Goal: Task Accomplishment & Management: Manage account settings

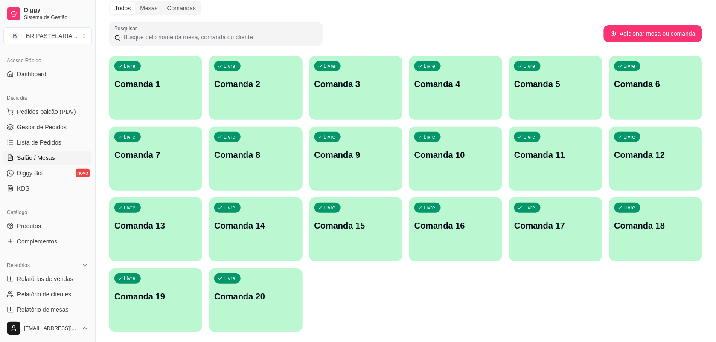
scroll to position [61, 0]
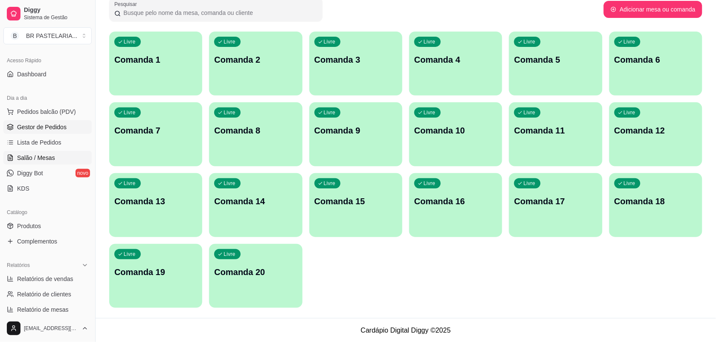
click at [56, 127] on span "Gestor de Pedidos" at bounding box center [42, 127] width 50 height 9
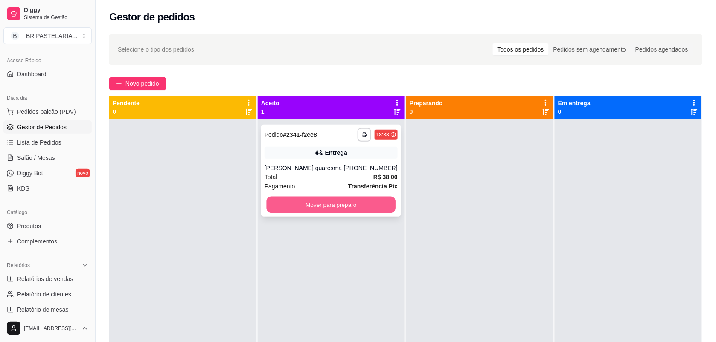
click at [332, 207] on button "Mover para preparo" at bounding box center [331, 205] width 129 height 17
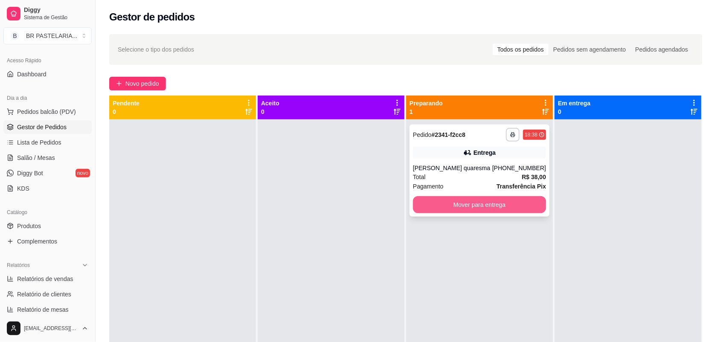
click at [484, 209] on button "Mover para entrega" at bounding box center [479, 204] width 133 height 17
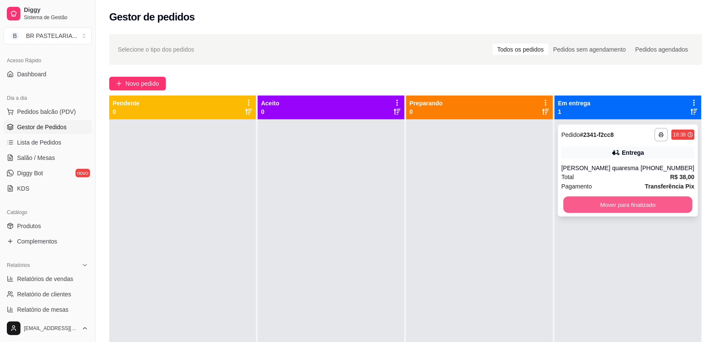
click at [621, 204] on button "Mover para finalizado" at bounding box center [628, 205] width 129 height 17
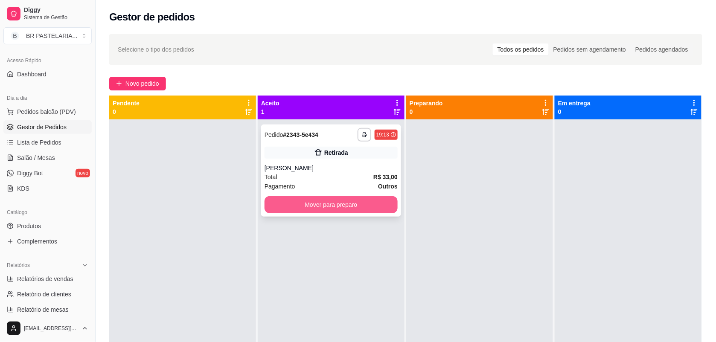
click at [340, 199] on button "Mover para preparo" at bounding box center [331, 204] width 133 height 17
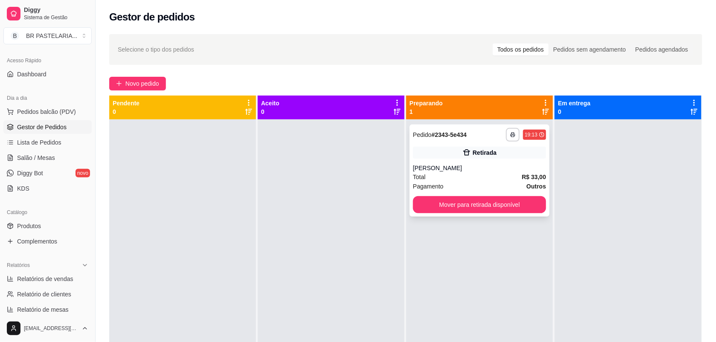
click at [490, 156] on div "Retirada" at bounding box center [485, 153] width 24 height 9
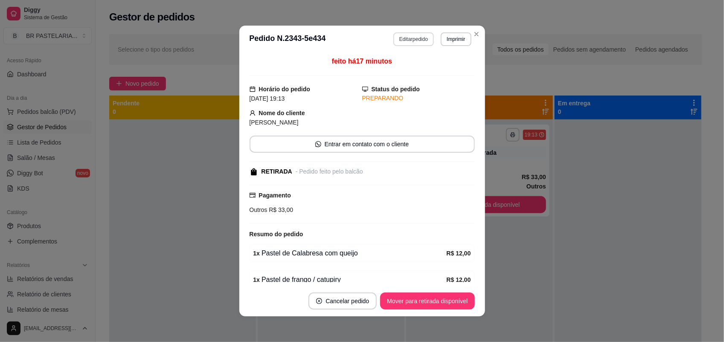
click at [410, 37] on button "Editar pedido" at bounding box center [414, 39] width 41 height 14
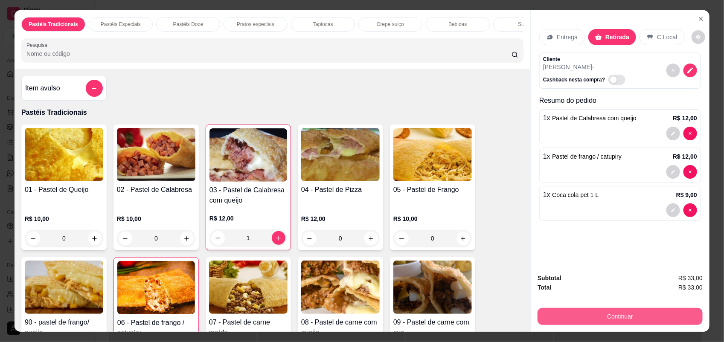
click at [689, 316] on button "Continuar" at bounding box center [620, 316] width 165 height 17
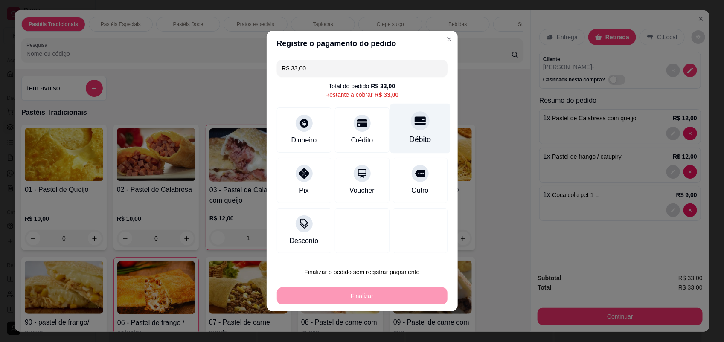
click at [417, 130] on div "Débito" at bounding box center [420, 129] width 60 height 50
type input "R$ 0,00"
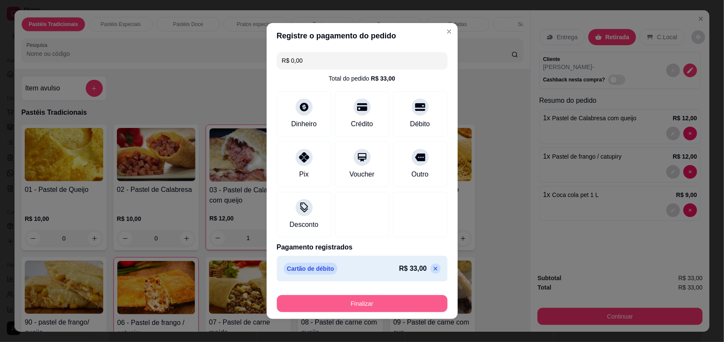
click at [417, 297] on button "Finalizar" at bounding box center [362, 303] width 171 height 17
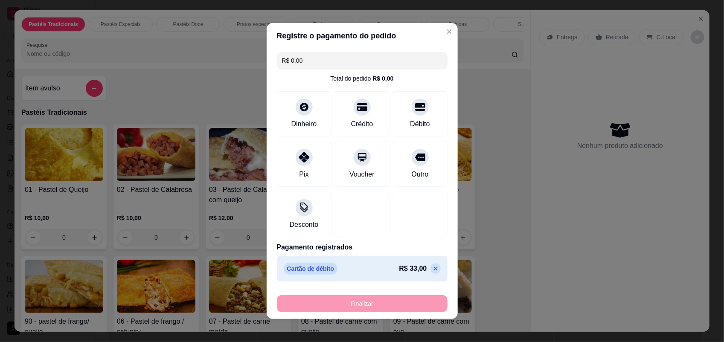
type input "0"
type input "-R$ 33,00"
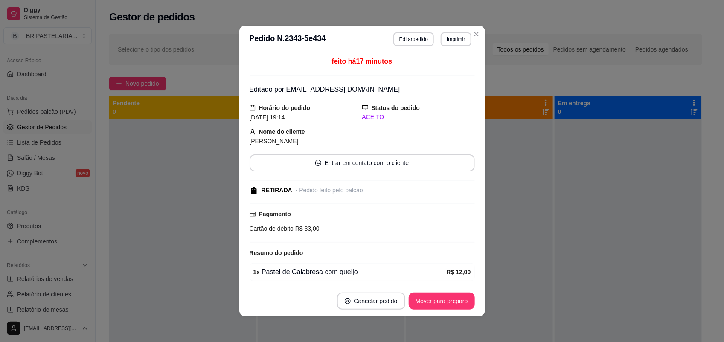
scroll to position [88, 0]
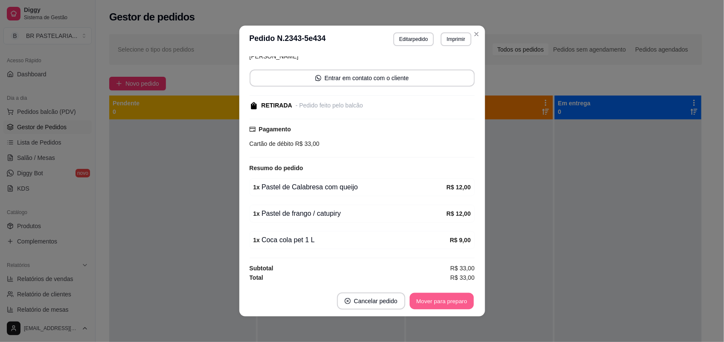
click at [440, 295] on button "Mover para preparo" at bounding box center [442, 301] width 64 height 17
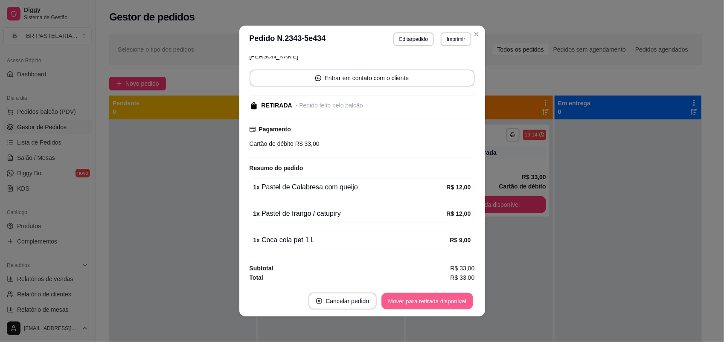
click at [449, 295] on button "Mover para retirada disponível" at bounding box center [427, 301] width 91 height 17
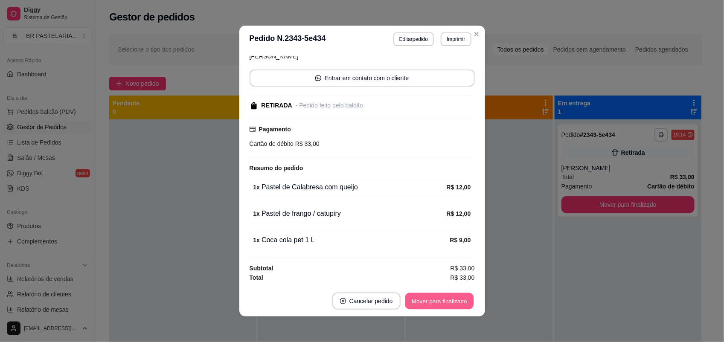
click at [449, 296] on button "Mover para finalizado" at bounding box center [439, 301] width 69 height 17
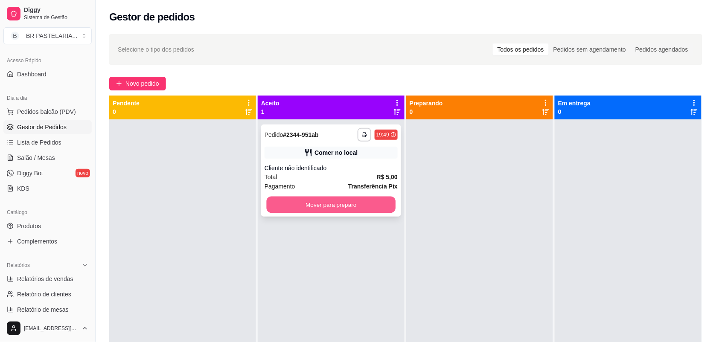
click at [323, 208] on button "Mover para preparo" at bounding box center [331, 205] width 129 height 17
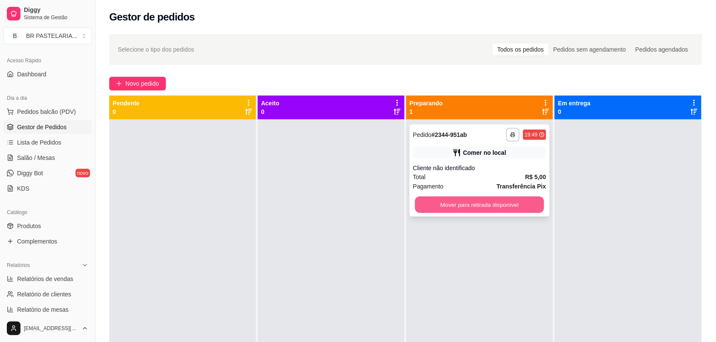
click at [470, 204] on button "Mover para retirada disponível" at bounding box center [479, 205] width 129 height 17
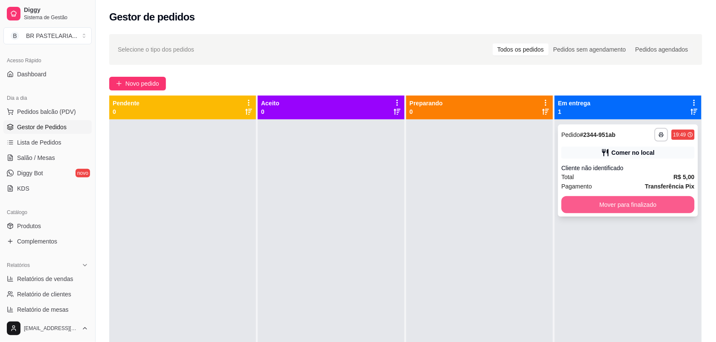
click at [579, 199] on button "Mover para finalizado" at bounding box center [628, 204] width 133 height 17
click at [579, 200] on div "Mover para finalizado" at bounding box center [628, 204] width 133 height 17
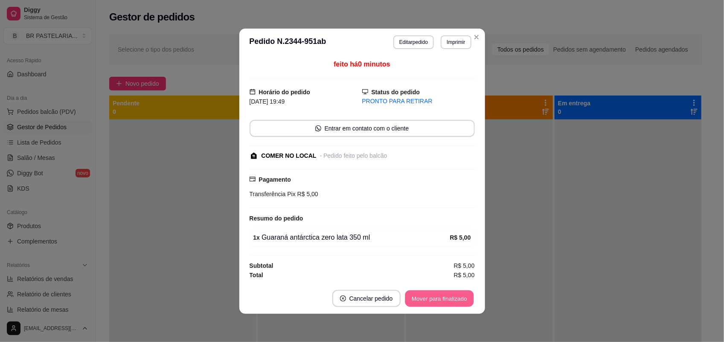
click at [452, 299] on button "Mover para finalizado" at bounding box center [439, 298] width 69 height 17
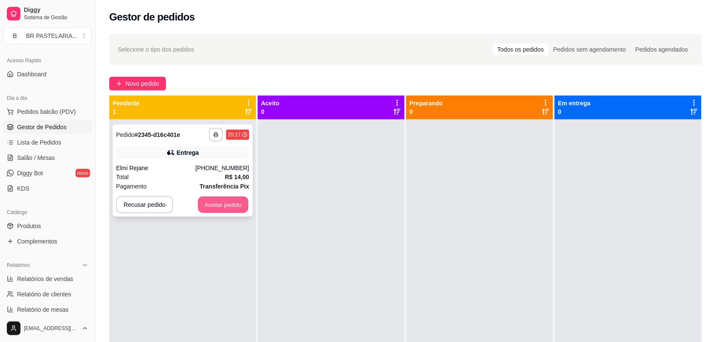
click at [224, 206] on button "Aceitar pedido" at bounding box center [223, 205] width 50 height 17
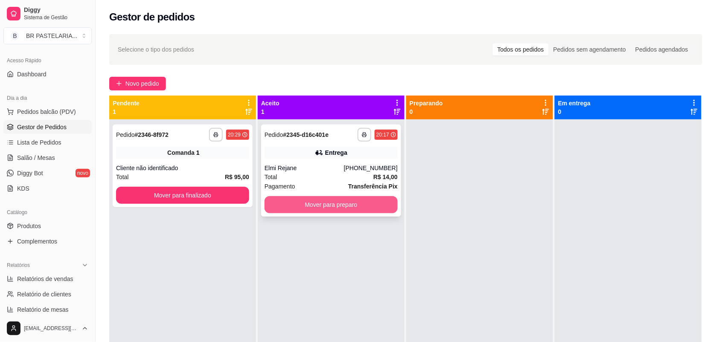
click at [308, 212] on button "Mover para preparo" at bounding box center [331, 204] width 133 height 17
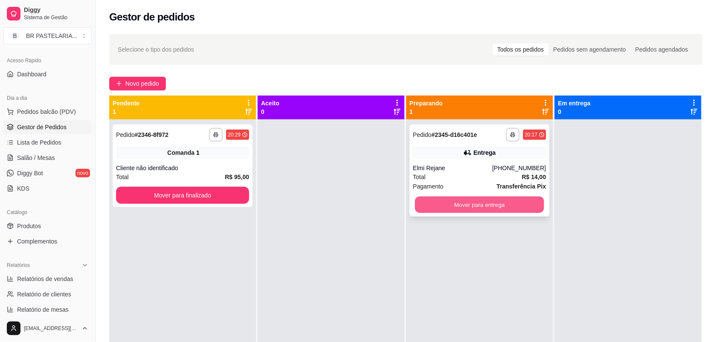
click at [467, 204] on button "Mover para entrega" at bounding box center [479, 205] width 129 height 17
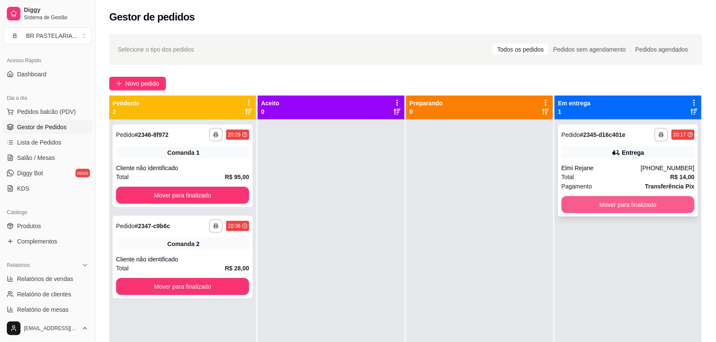
click at [578, 201] on button "Mover para finalizado" at bounding box center [628, 204] width 133 height 17
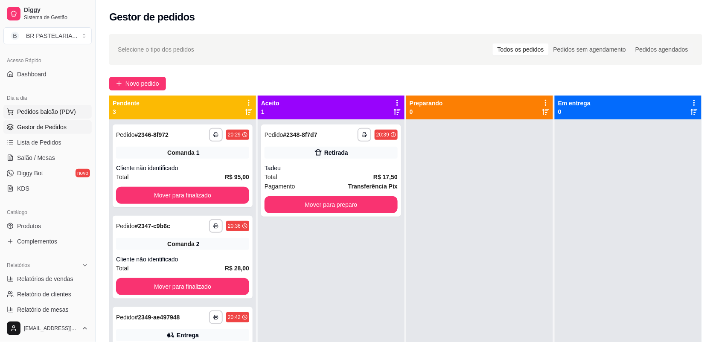
click at [56, 107] on button "Pedidos balcão (PDV)" at bounding box center [47, 112] width 88 height 14
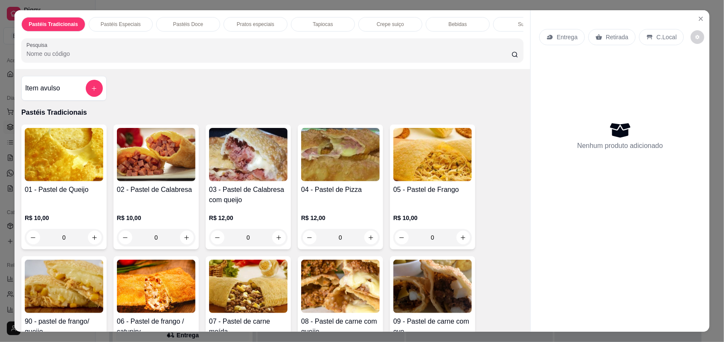
click at [95, 240] on div "0" at bounding box center [64, 237] width 79 height 17
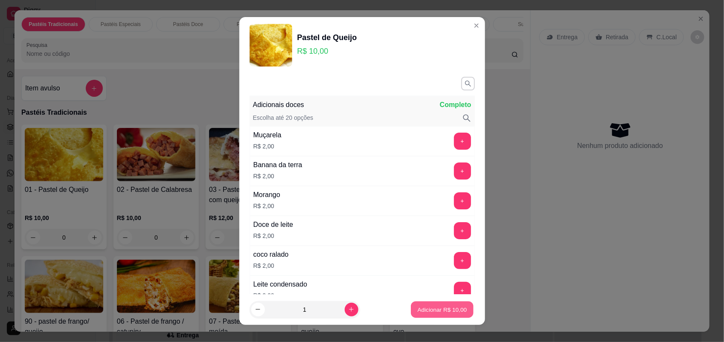
click at [454, 305] on button "Adicionar R$ 10,00" at bounding box center [442, 310] width 63 height 17
type input "1"
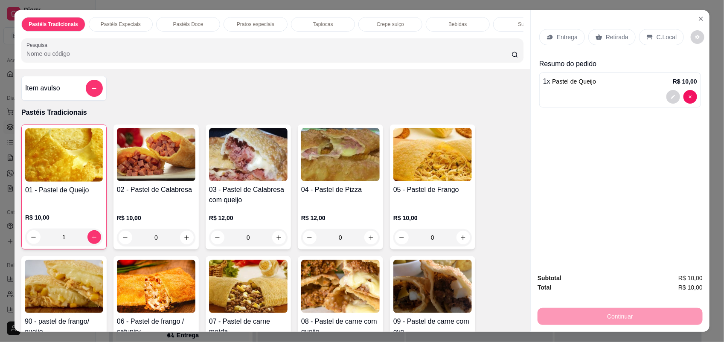
click at [458, 244] on div "0" at bounding box center [433, 237] width 79 height 17
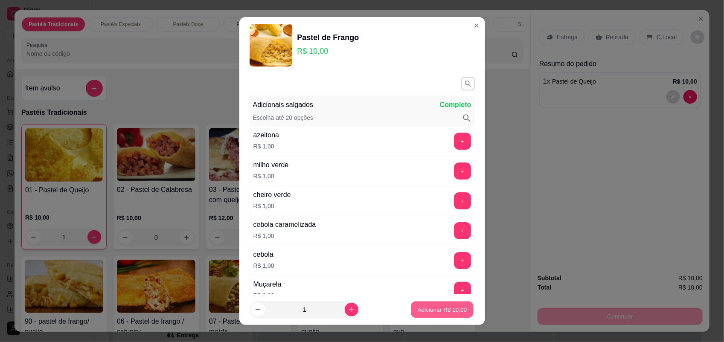
click at [440, 312] on p "Adicionar R$ 10,00" at bounding box center [443, 310] width 50 height 8
type input "1"
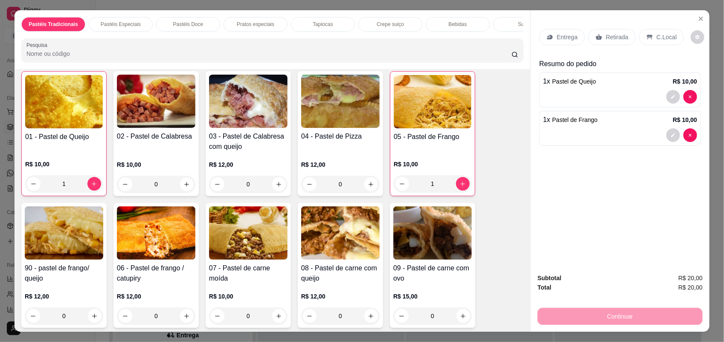
scroll to position [107, 0]
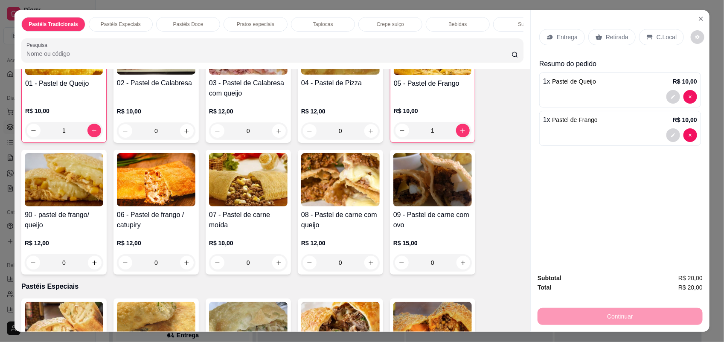
click at [278, 269] on div "0" at bounding box center [248, 262] width 79 height 17
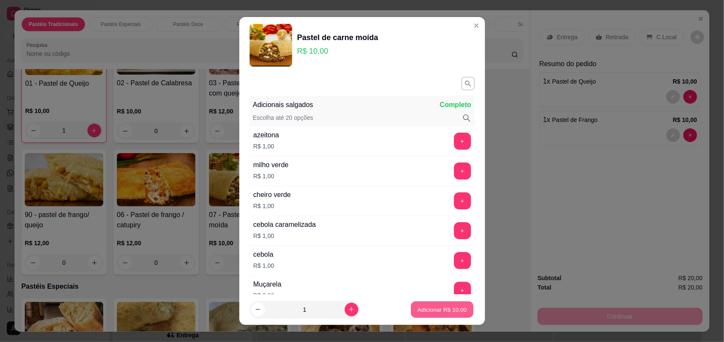
click at [418, 312] on p "Adicionar R$ 10,00" at bounding box center [443, 310] width 50 height 8
type input "1"
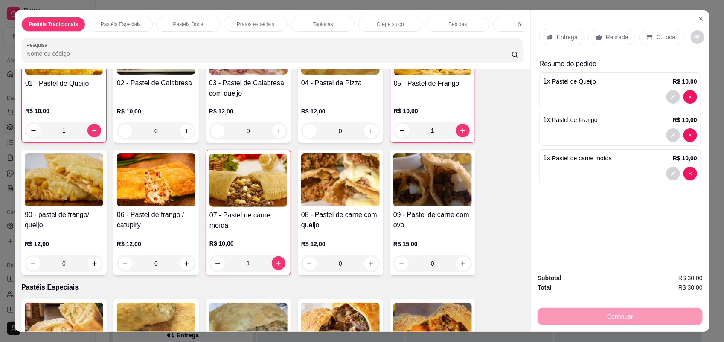
drag, startPoint x: 595, startPoint y: 38, endPoint x: 623, endPoint y: 98, distance: 66.3
click at [596, 38] on icon at bounding box center [599, 37] width 7 height 7
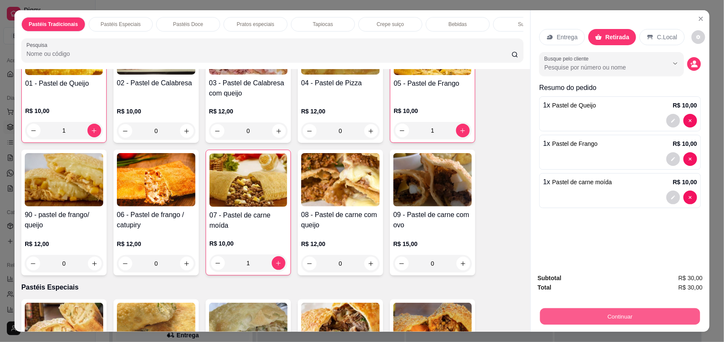
click at [634, 317] on button "Continuar" at bounding box center [620, 317] width 160 height 17
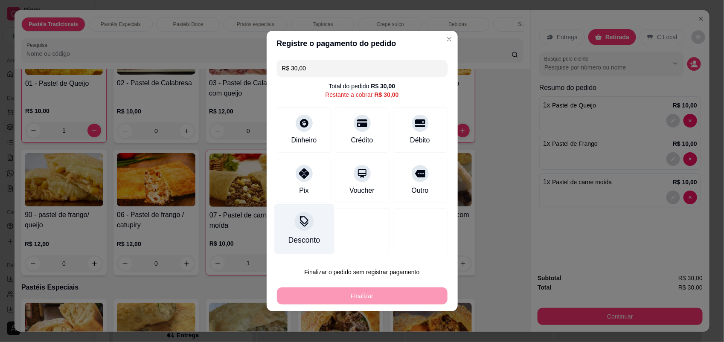
click at [310, 242] on div "Desconto" at bounding box center [304, 240] width 32 height 11
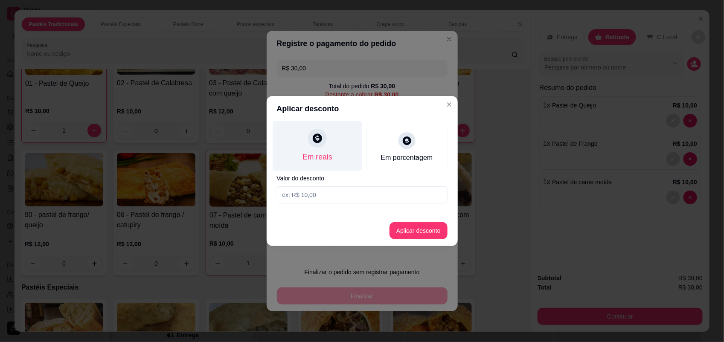
click at [328, 155] on div "Em reais" at bounding box center [317, 157] width 29 height 11
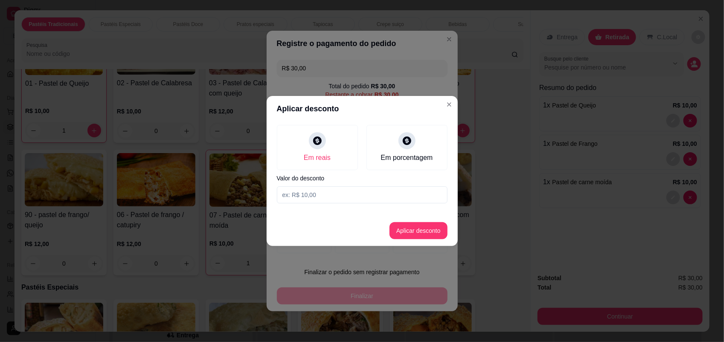
click at [336, 199] on input at bounding box center [362, 195] width 171 height 17
type input "5,00"
click at [423, 227] on button "Aplicar desconto" at bounding box center [419, 231] width 56 height 17
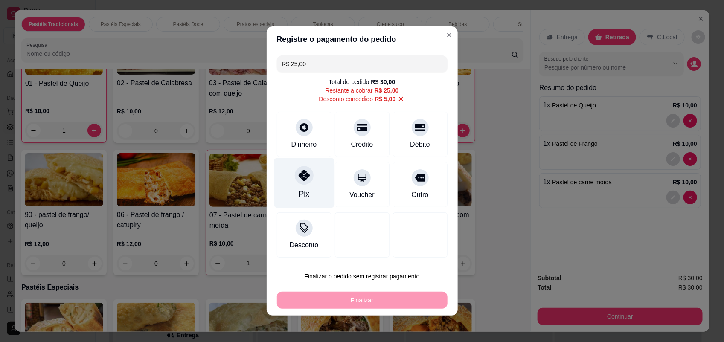
click at [295, 178] on div at bounding box center [304, 175] width 19 height 19
type input "R$ 0,00"
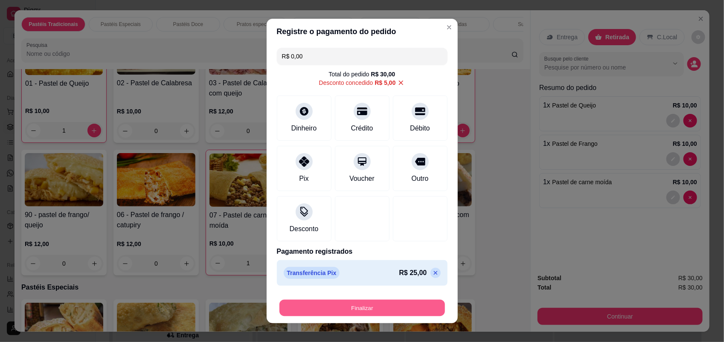
click at [395, 307] on button "Finalizar" at bounding box center [363, 308] width 166 height 17
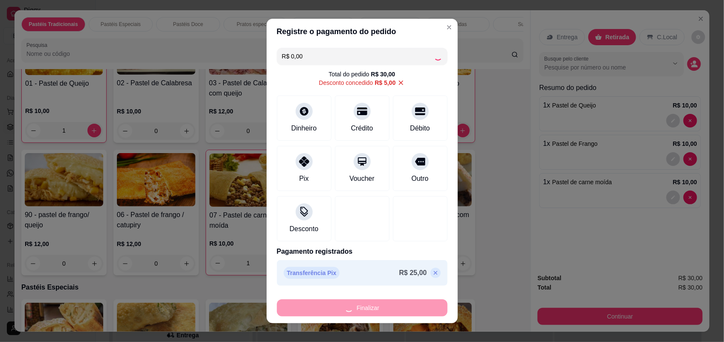
type input "0"
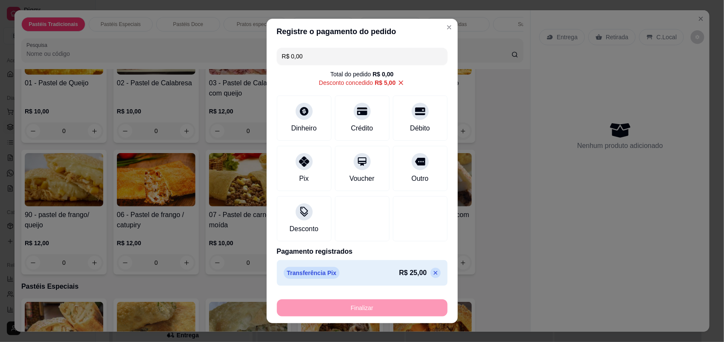
type input "-R$ 30,00"
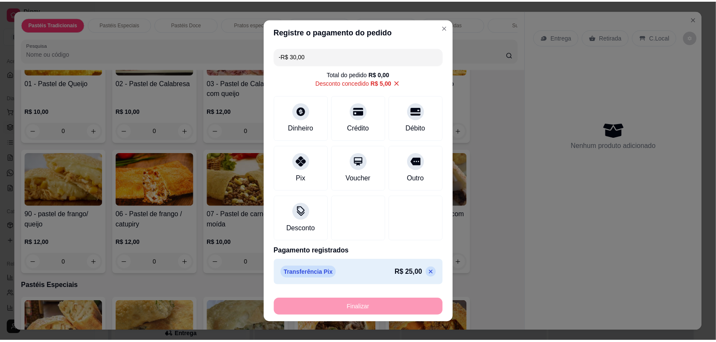
scroll to position [106, 0]
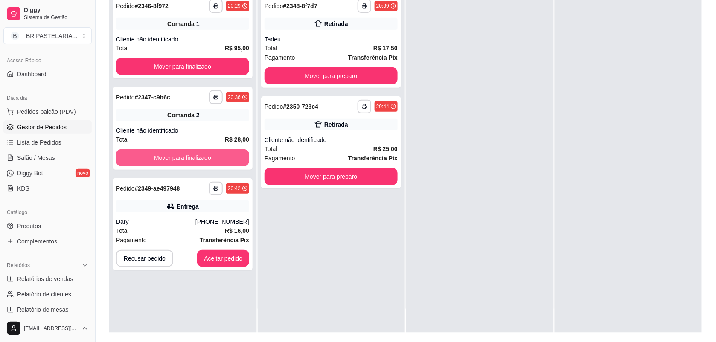
scroll to position [130, 0]
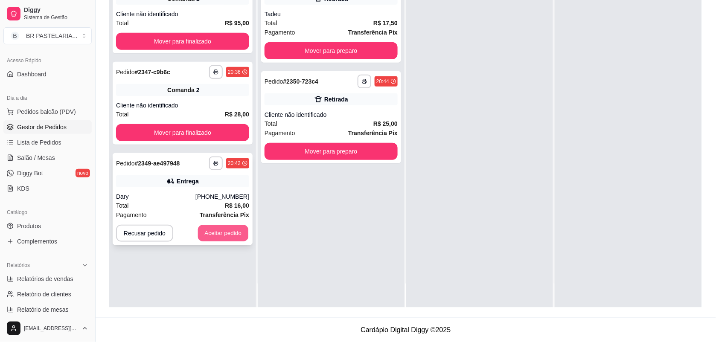
click at [242, 235] on button "Aceitar pedido" at bounding box center [223, 233] width 50 height 17
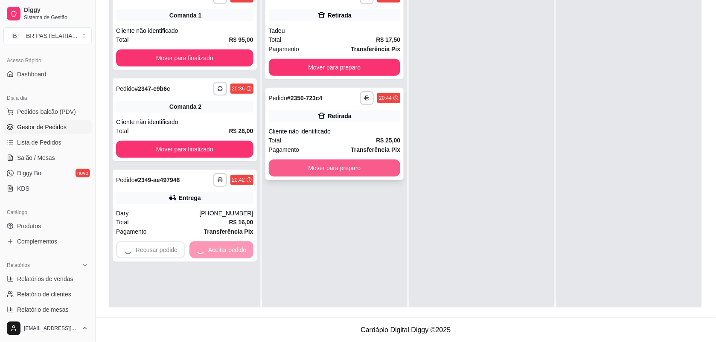
scroll to position [0, 0]
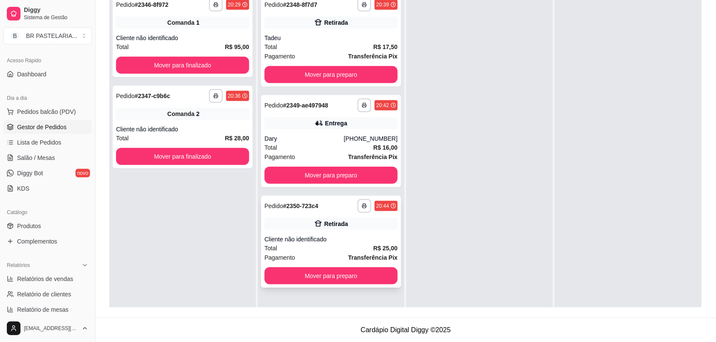
click at [338, 218] on div "Retirada" at bounding box center [331, 224] width 133 height 12
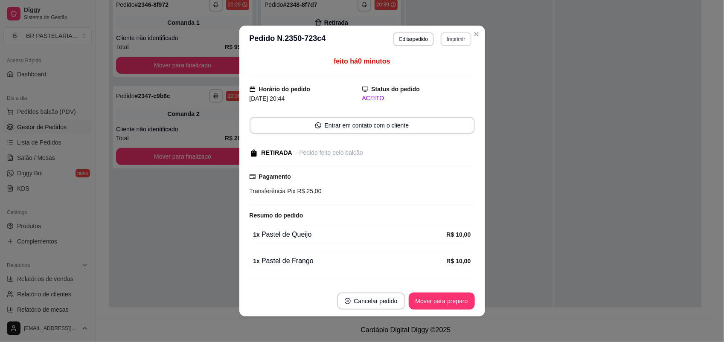
click at [446, 37] on button "Imprimir" at bounding box center [456, 39] width 30 height 14
click at [443, 72] on button "IMPRESSORA" at bounding box center [438, 70] width 62 height 14
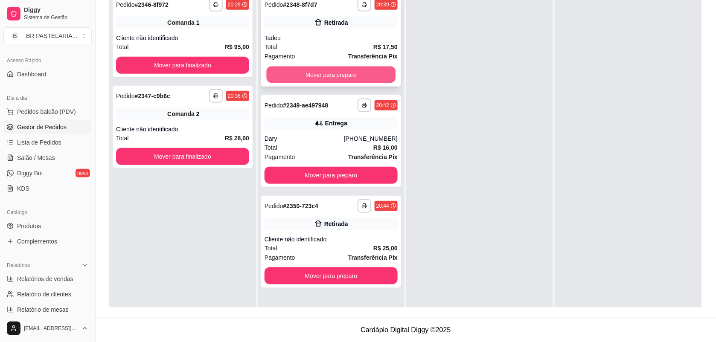
click at [365, 76] on button "Mover para preparo" at bounding box center [331, 75] width 129 height 17
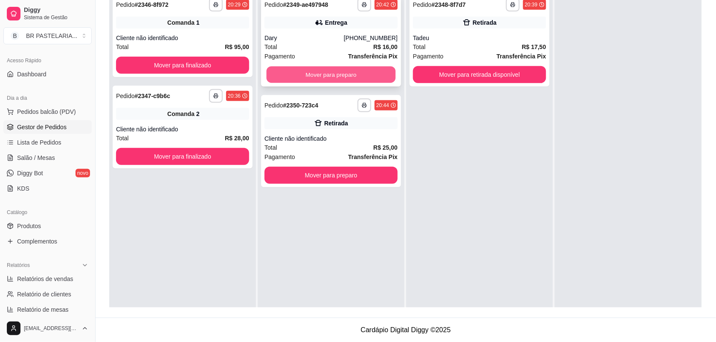
click at [380, 69] on button "Mover para preparo" at bounding box center [331, 75] width 129 height 17
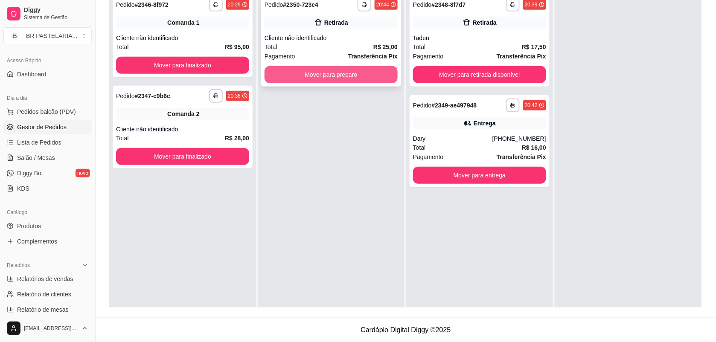
click at [356, 73] on button "Mover para preparo" at bounding box center [331, 74] width 133 height 17
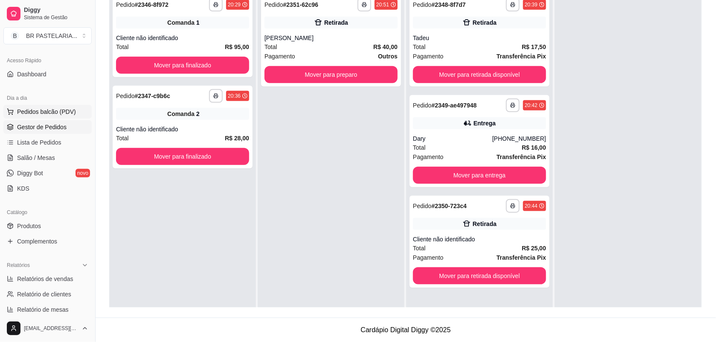
click at [56, 114] on span "Pedidos balcão (PDV)" at bounding box center [46, 112] width 59 height 9
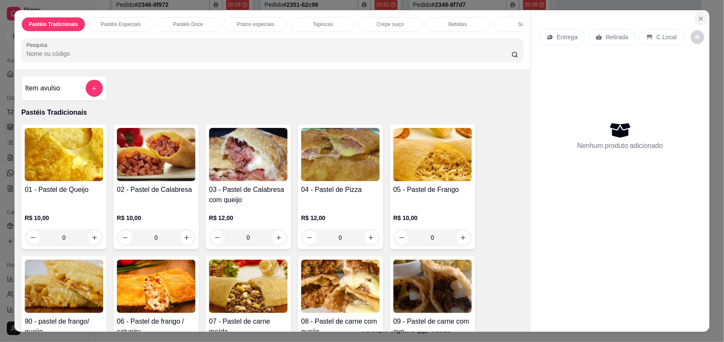
click at [700, 13] on button "Close" at bounding box center [702, 19] width 14 height 14
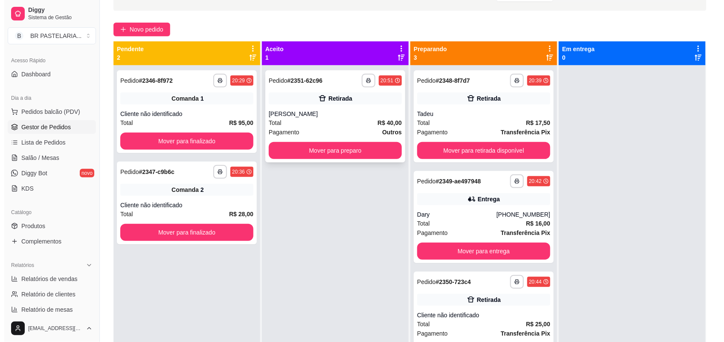
scroll to position [107, 0]
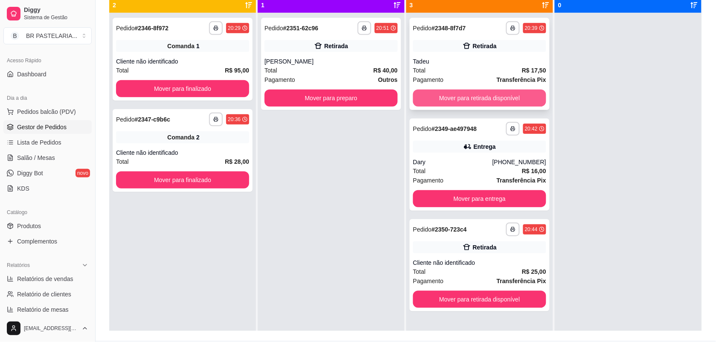
click at [509, 96] on button "Mover para retirada disponível" at bounding box center [479, 98] width 133 height 17
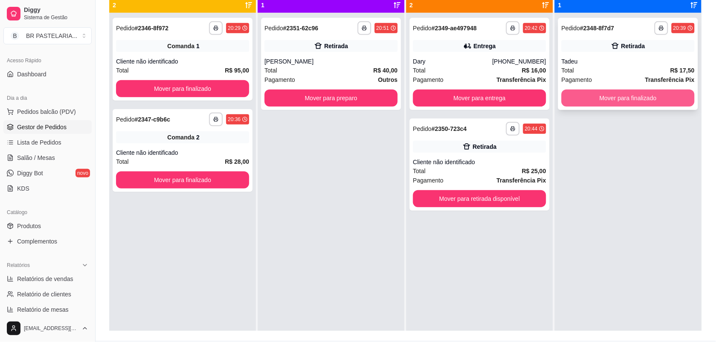
click at [615, 99] on button "Mover para finalizado" at bounding box center [628, 98] width 133 height 17
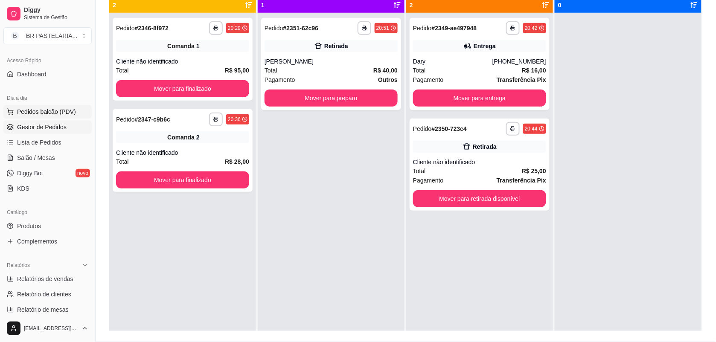
drag, startPoint x: 73, startPoint y: 111, endPoint x: 67, endPoint y: 111, distance: 6.8
click at [73, 111] on button "Pedidos balcão (PDV)" at bounding box center [47, 112] width 88 height 14
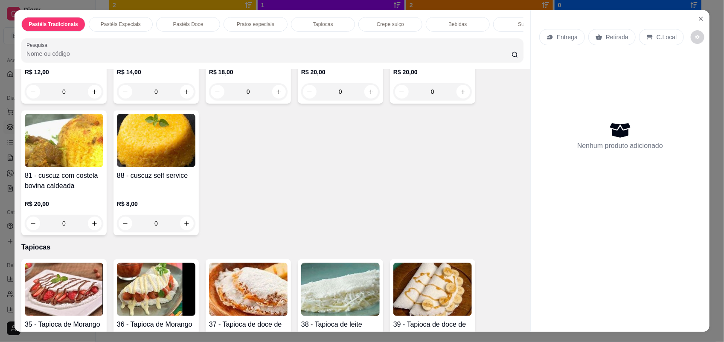
scroll to position [960, 0]
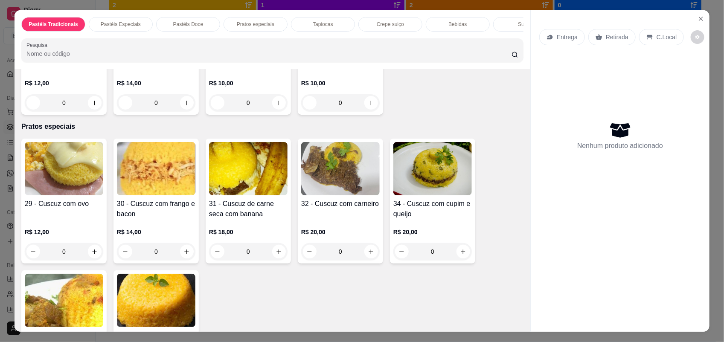
click at [283, 260] on div "0" at bounding box center [248, 251] width 79 height 17
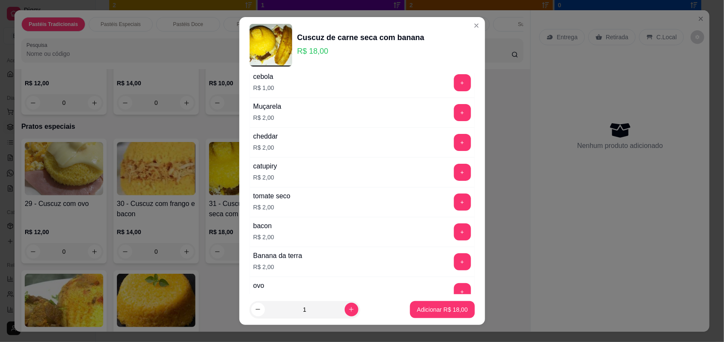
scroll to position [0, 0]
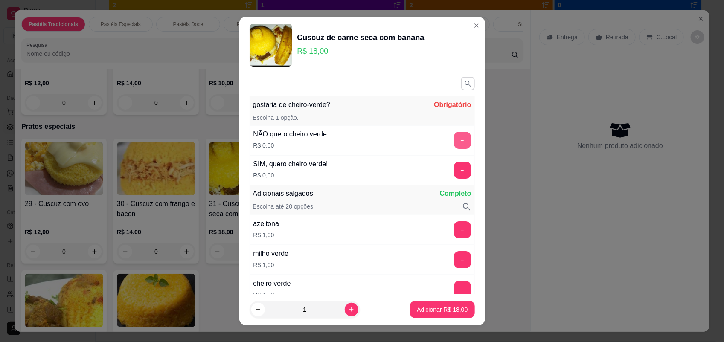
click at [454, 135] on button "+" at bounding box center [462, 140] width 17 height 17
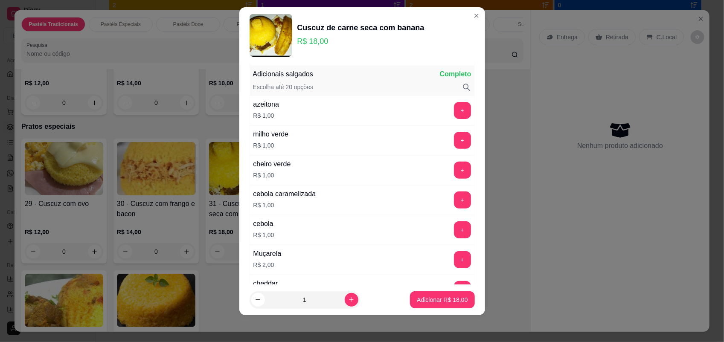
scroll to position [112, 0]
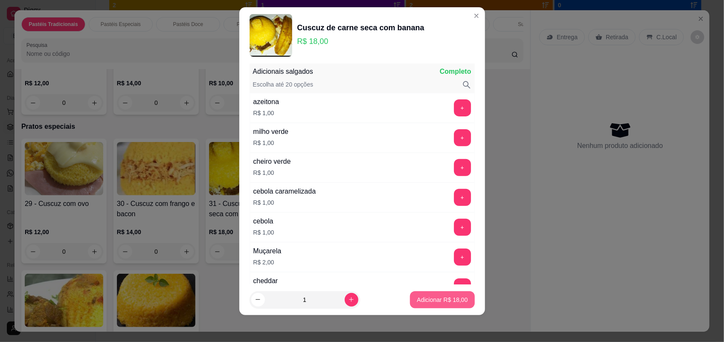
click at [445, 297] on p "Adicionar R$ 18,00" at bounding box center [442, 300] width 51 height 9
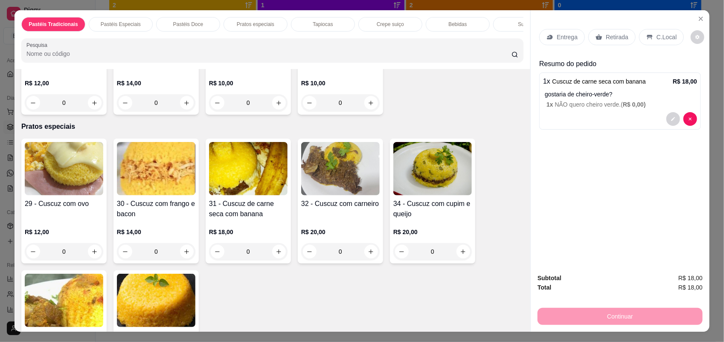
click at [564, 35] on p "Entrega" at bounding box center [567, 37] width 21 height 9
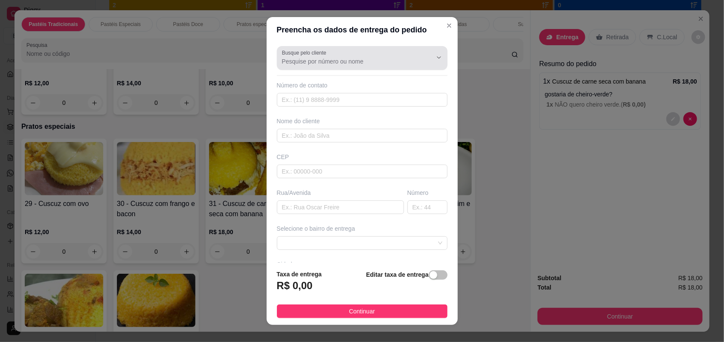
click at [317, 68] on div "Busque pelo cliente" at bounding box center [362, 58] width 171 height 24
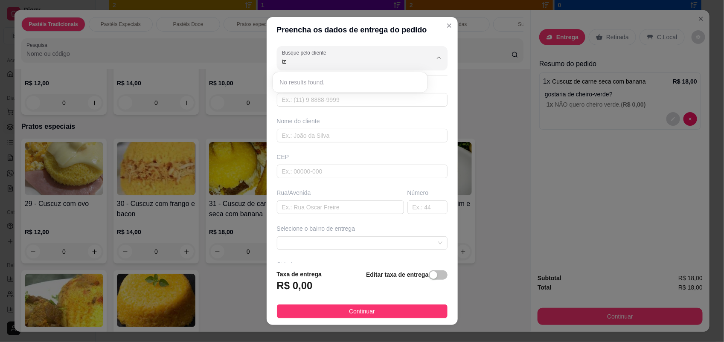
type input "i"
type input "I"
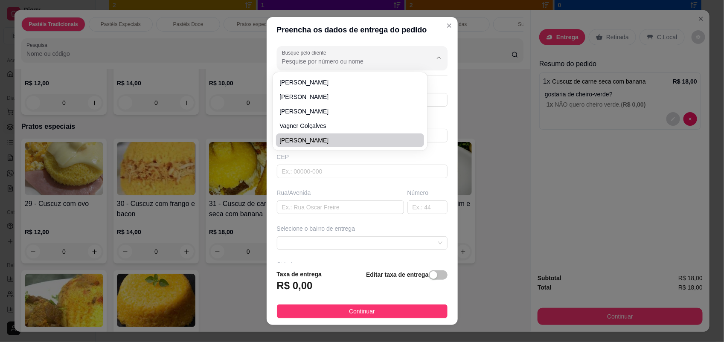
click at [476, 148] on div "Preencha os dados de entrega do pedido Busque pelo cliente Número de contato No…" at bounding box center [362, 171] width 724 height 342
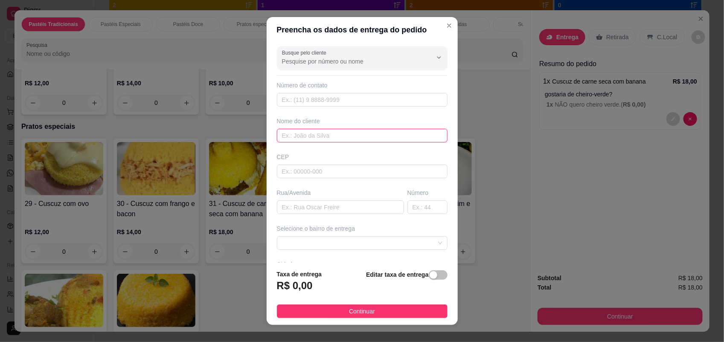
click at [341, 137] on input "text" at bounding box center [362, 136] width 171 height 14
type input "i"
type input "[PERSON_NAME]"
click at [356, 97] on input "text" at bounding box center [362, 100] width 171 height 14
click at [310, 174] on input "text" at bounding box center [362, 172] width 171 height 14
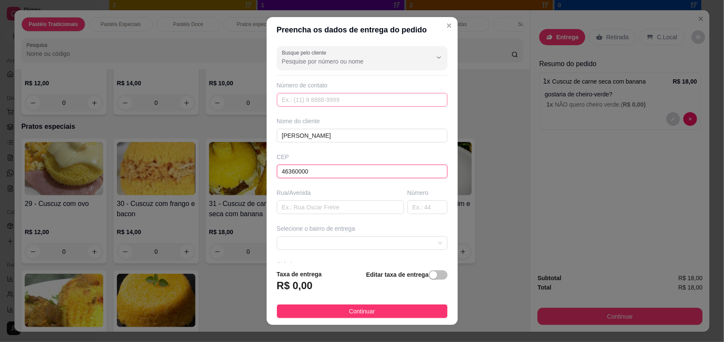
type input "46360000"
click at [338, 94] on input "text" at bounding box center [362, 100] width 171 height 14
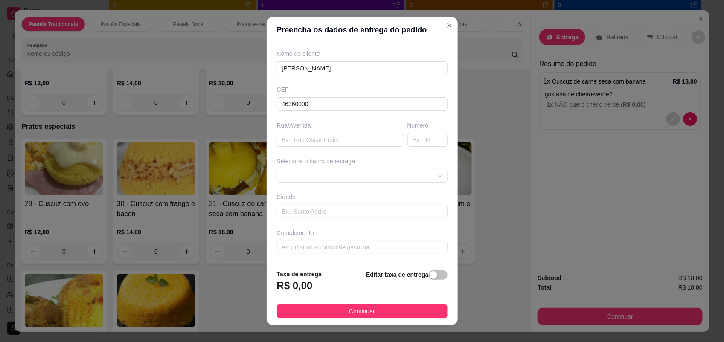
scroll to position [10, 0]
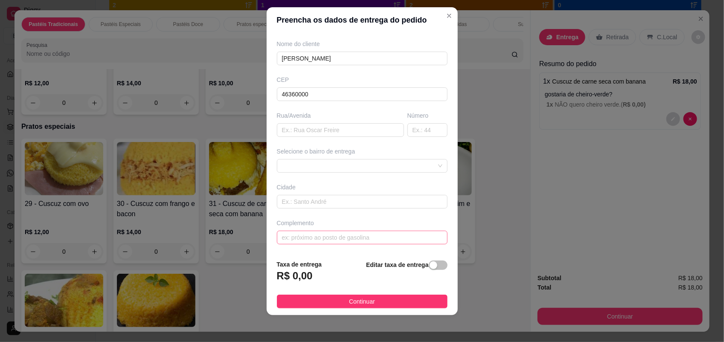
type input "[PHONE_NUMBER]"
click at [311, 239] on input "text" at bounding box center [362, 238] width 171 height 14
type input "n"
click at [379, 160] on span at bounding box center [362, 166] width 160 height 13
type input "Na br em frente ao posto Pindai casa azul"
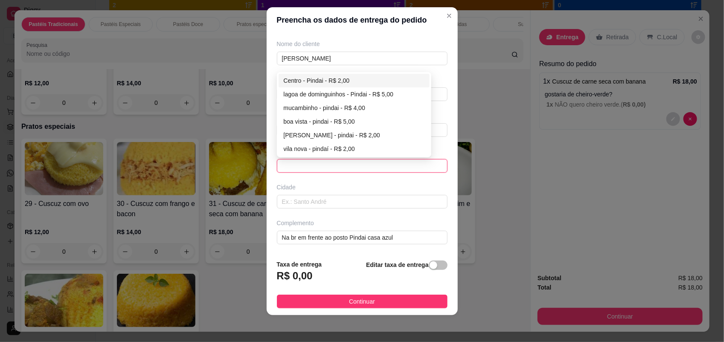
click at [359, 82] on div "Centro - Pindai - R$ 2,00" at bounding box center [354, 80] width 141 height 9
type input "Pindai"
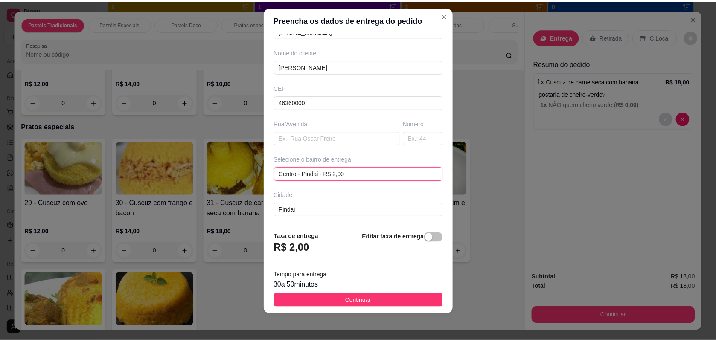
scroll to position [69, 0]
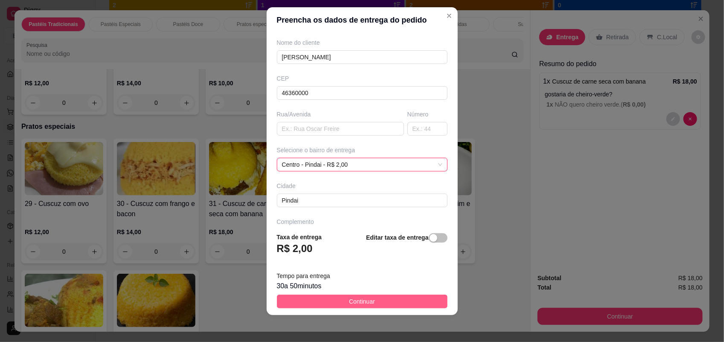
click at [338, 305] on button "Continuar" at bounding box center [362, 302] width 171 height 14
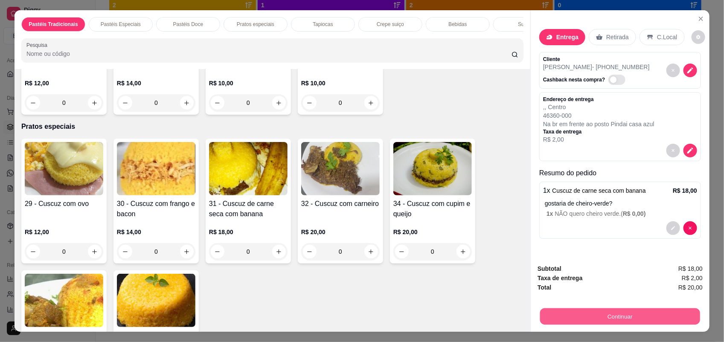
click at [666, 317] on button "Continuar" at bounding box center [620, 317] width 160 height 17
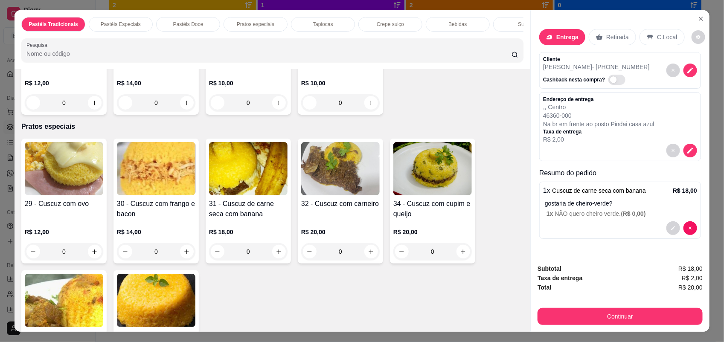
click at [613, 42] on div "Retirada" at bounding box center [612, 37] width 47 height 16
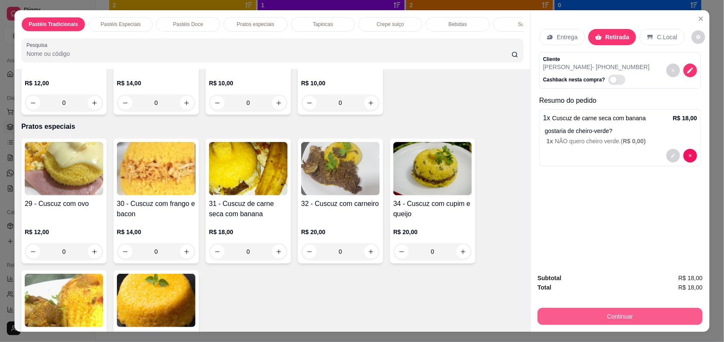
click at [622, 314] on button "Continuar" at bounding box center [620, 316] width 165 height 17
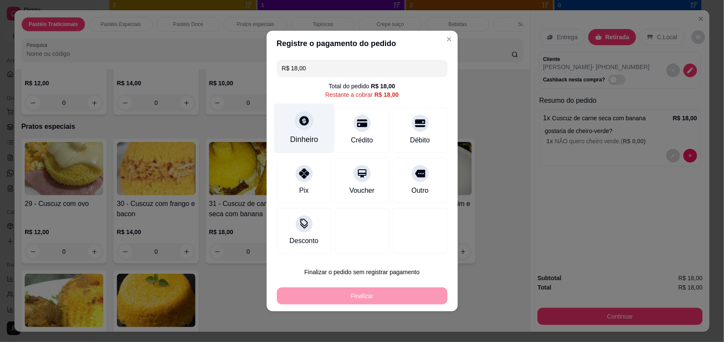
click at [304, 137] on div "Dinheiro" at bounding box center [304, 139] width 28 height 11
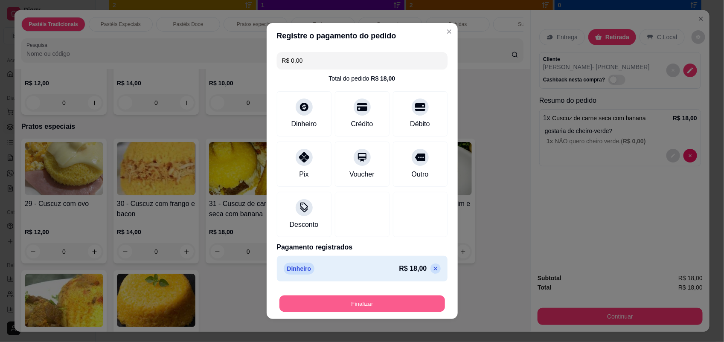
click at [395, 299] on button "Finalizar" at bounding box center [363, 304] width 166 height 17
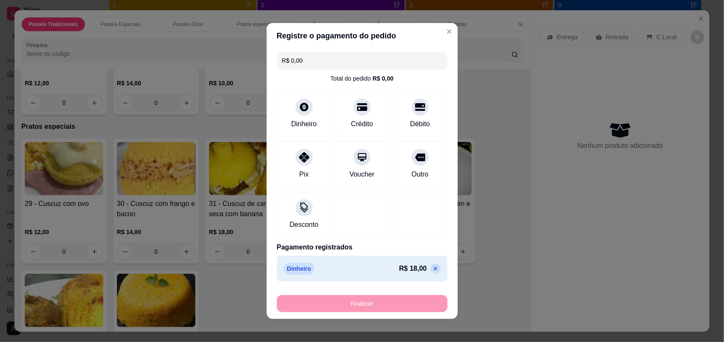
type input "-R$ 18,00"
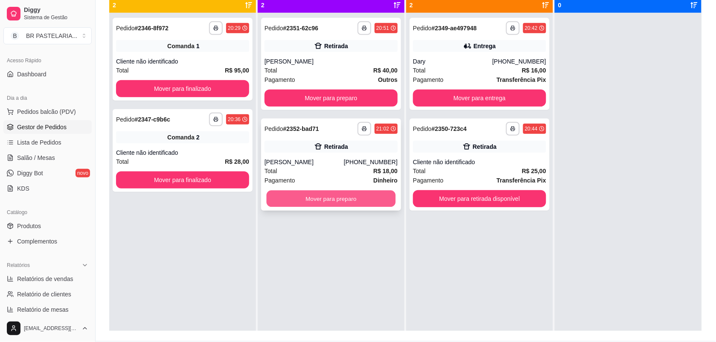
click at [301, 201] on button "Mover para preparo" at bounding box center [331, 199] width 129 height 17
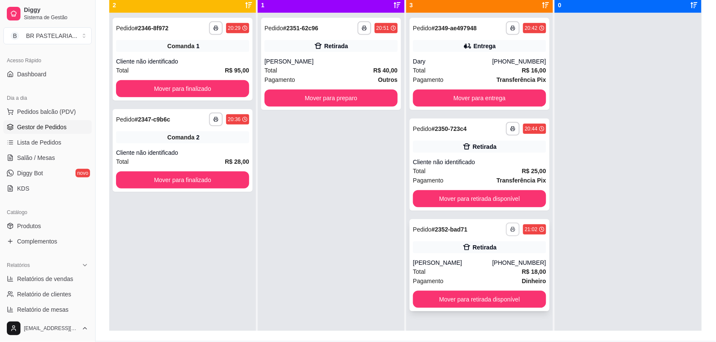
click at [511, 231] on icon "button" at bounding box center [513, 229] width 5 height 5
click at [498, 257] on button "IMPRESSORA" at bounding box center [485, 260] width 62 height 14
click at [355, 96] on button "Mover para preparo" at bounding box center [331, 98] width 129 height 17
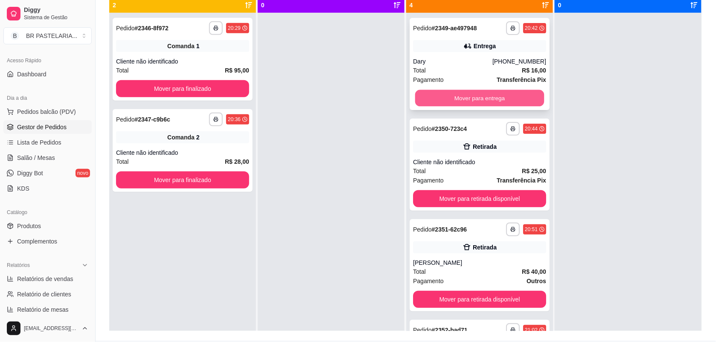
click at [512, 96] on button "Mover para entrega" at bounding box center [479, 98] width 129 height 17
click at [513, 97] on div "Mover para entrega" at bounding box center [479, 98] width 133 height 17
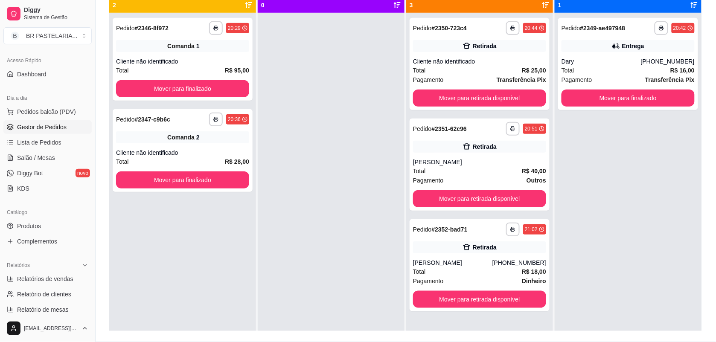
click at [669, 165] on div "**********" at bounding box center [628, 184] width 147 height 342
click at [634, 103] on button "Mover para finalizado" at bounding box center [628, 98] width 129 height 17
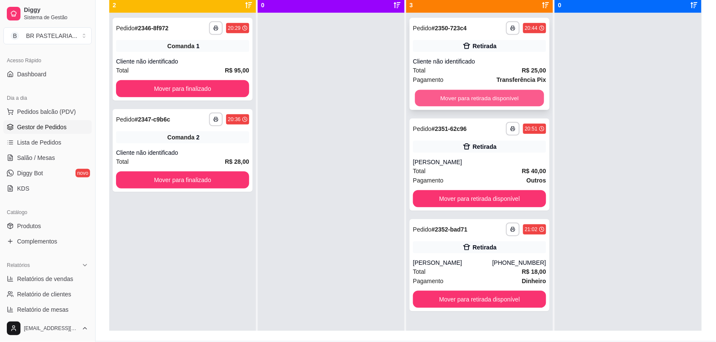
click at [495, 94] on button "Mover para retirada disponível" at bounding box center [479, 98] width 129 height 17
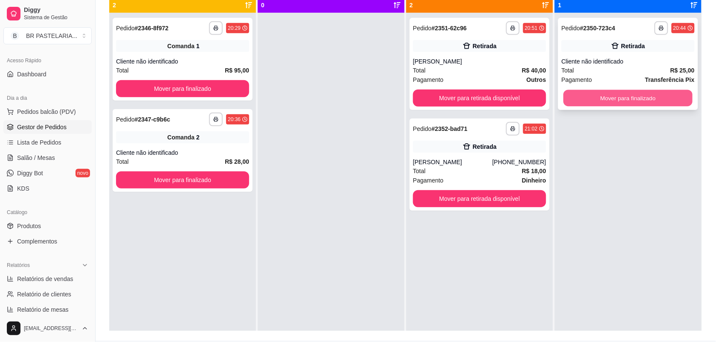
click at [622, 97] on button "Mover para finalizado" at bounding box center [628, 98] width 129 height 17
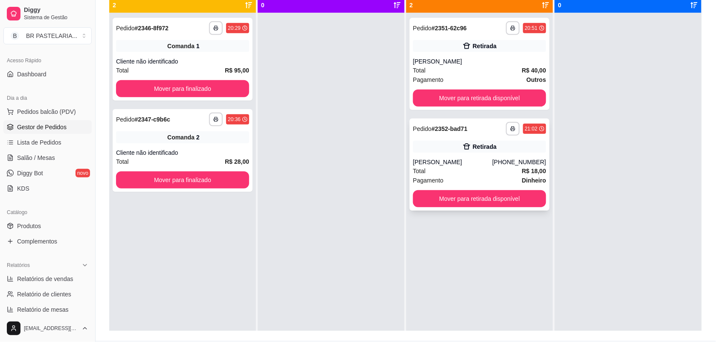
click at [473, 144] on div "Retirada" at bounding box center [485, 147] width 24 height 9
click at [473, 48] on div "Retirada" at bounding box center [485, 46] width 24 height 9
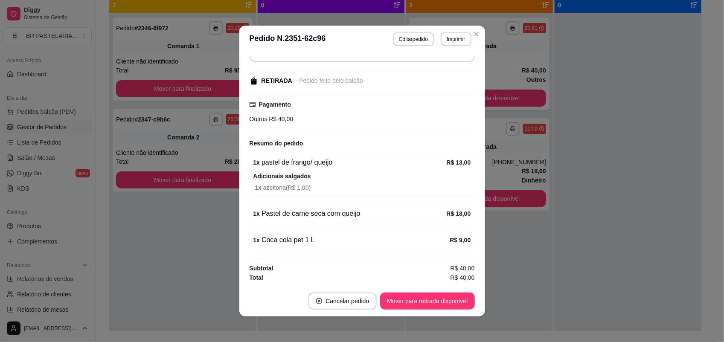
scroll to position [1, 0]
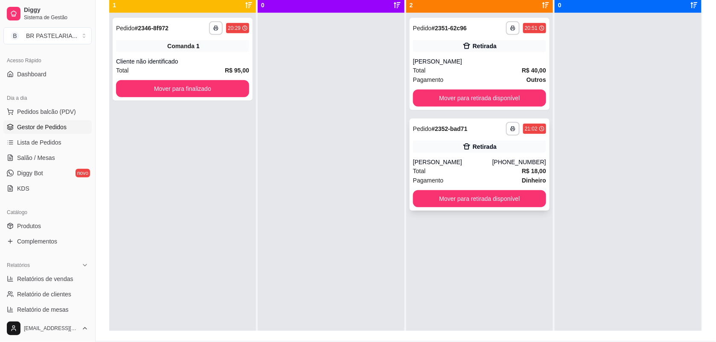
click at [436, 152] on div "Retirada" at bounding box center [479, 147] width 133 height 12
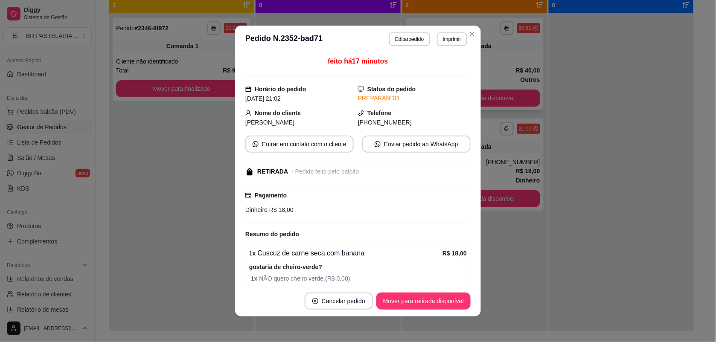
click at [491, 58] on div "[PERSON_NAME]" at bounding box center [474, 61] width 131 height 9
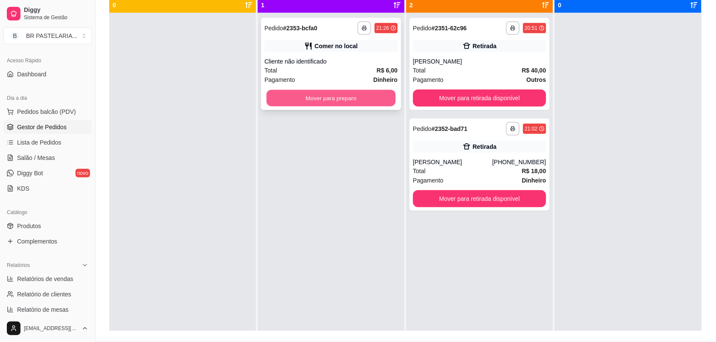
click at [306, 95] on button "Mover para preparo" at bounding box center [331, 98] width 129 height 17
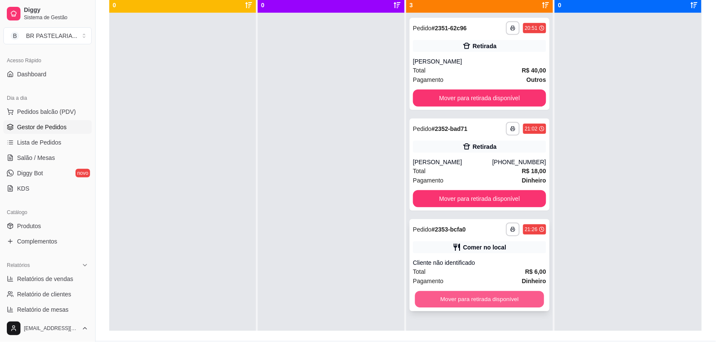
click at [519, 299] on button "Mover para retirada disponível" at bounding box center [479, 300] width 129 height 17
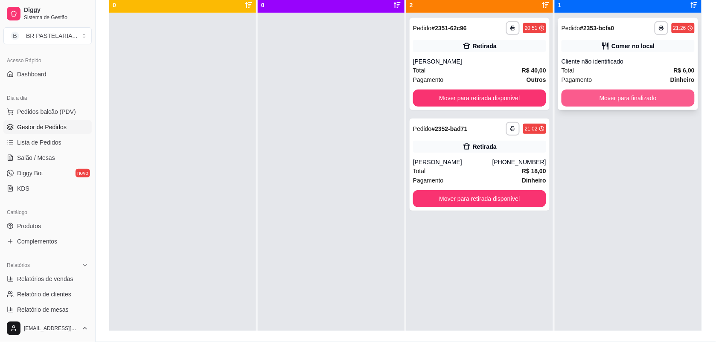
click at [599, 96] on button "Mover para finalizado" at bounding box center [628, 98] width 133 height 17
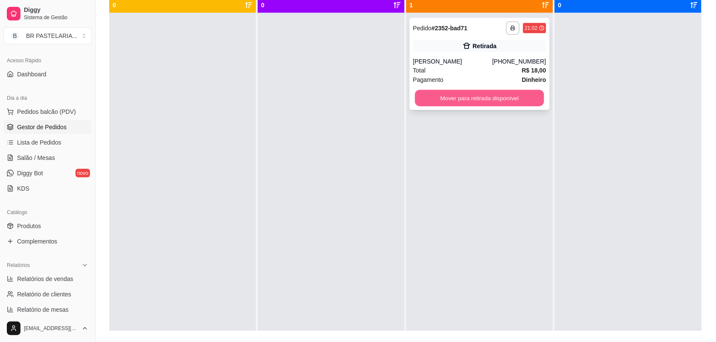
click at [510, 102] on button "Mover para retirada disponível" at bounding box center [479, 98] width 129 height 17
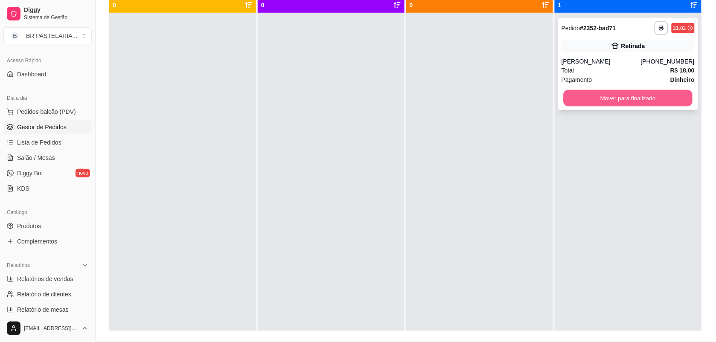
click at [596, 96] on button "Mover para finalizado" at bounding box center [628, 98] width 129 height 17
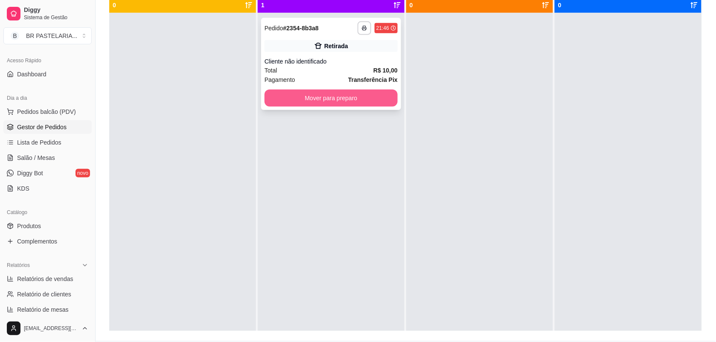
click at [376, 109] on div "**********" at bounding box center [331, 64] width 140 height 92
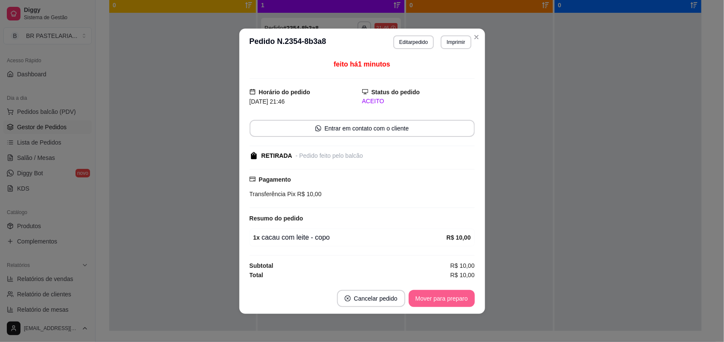
click at [457, 306] on button "Mover para preparo" at bounding box center [442, 298] width 66 height 17
click at [458, 304] on div "Mover para preparo" at bounding box center [436, 298] width 78 height 17
click at [458, 304] on button "Mover para preparo" at bounding box center [442, 298] width 64 height 17
click at [458, 304] on div "Mover para preparo" at bounding box center [436, 298] width 78 height 17
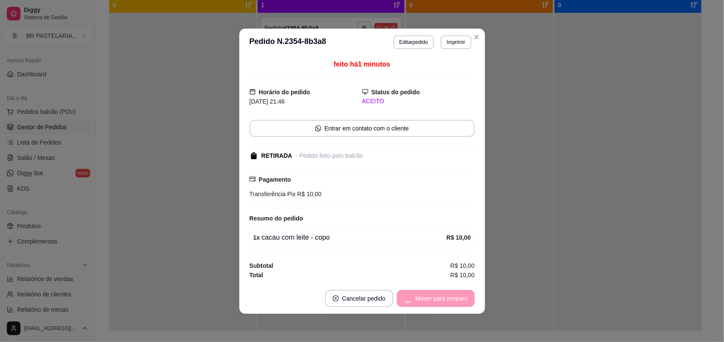
click at [458, 304] on div "Mover para preparo" at bounding box center [436, 298] width 78 height 17
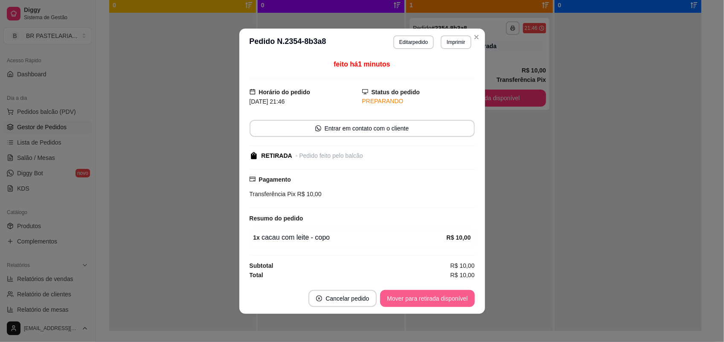
click at [464, 301] on button "Mover para retirada disponível" at bounding box center [427, 298] width 94 height 17
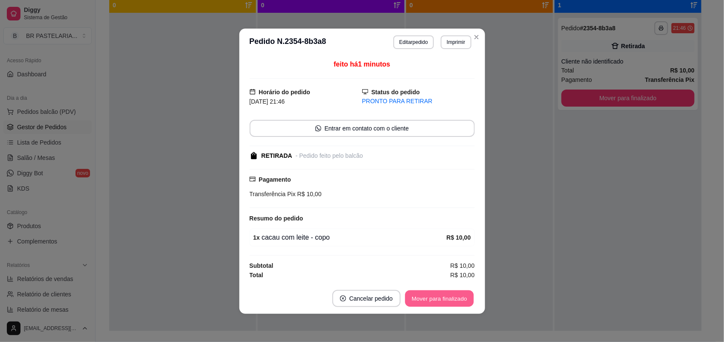
click at [464, 301] on button "Mover para finalizado" at bounding box center [439, 298] width 69 height 17
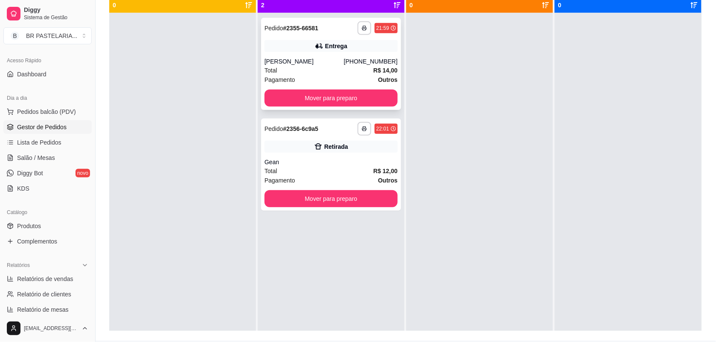
click at [347, 51] on div "Entrega" at bounding box center [331, 46] width 133 height 12
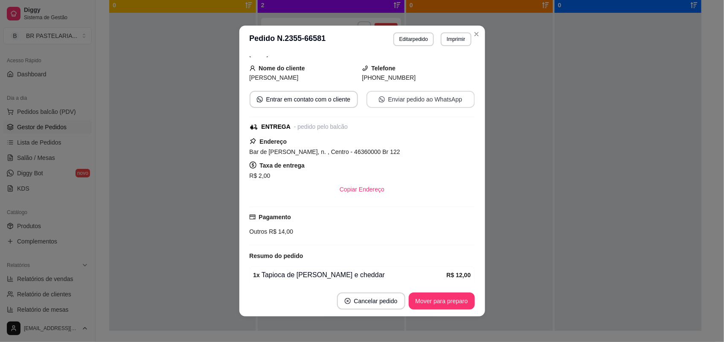
scroll to position [105, 0]
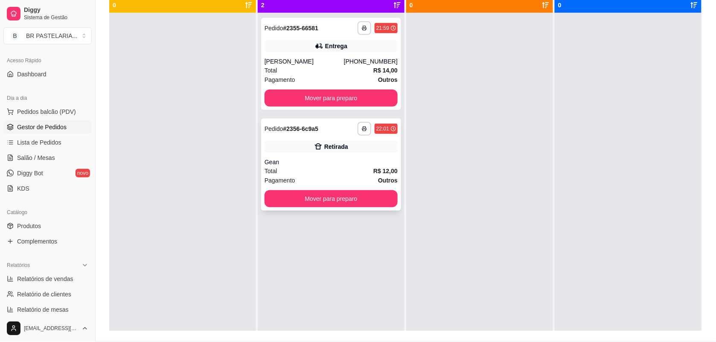
click at [319, 146] on icon at bounding box center [318, 147] width 9 height 9
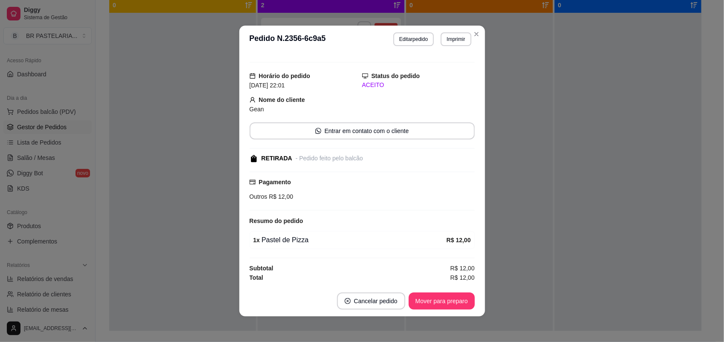
scroll to position [15, 0]
click at [412, 37] on button "Editar pedido" at bounding box center [414, 38] width 40 height 13
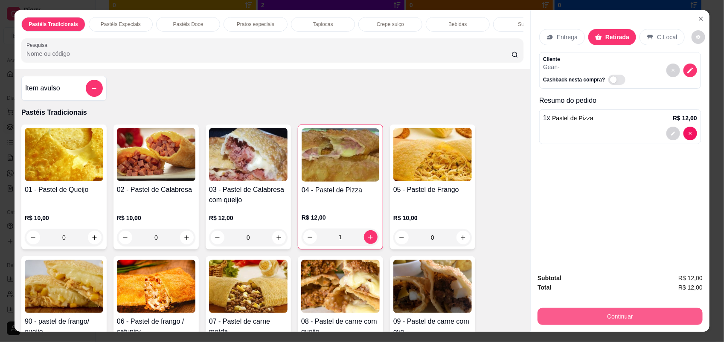
click at [623, 312] on button "Continuar" at bounding box center [620, 316] width 165 height 17
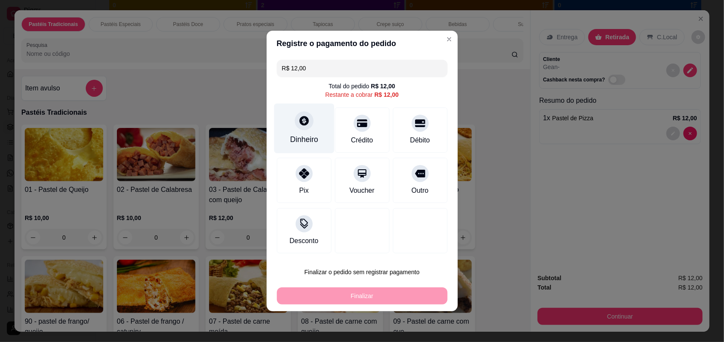
click at [295, 127] on div "Dinheiro" at bounding box center [304, 129] width 60 height 50
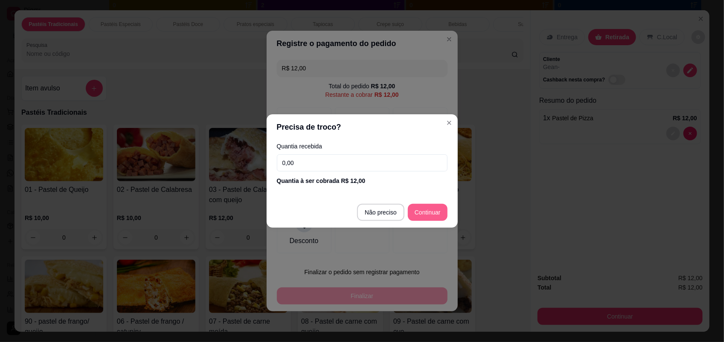
click at [445, 221] on footer "Não preciso Continuar" at bounding box center [362, 212] width 191 height 31
type input "R$ 0,00"
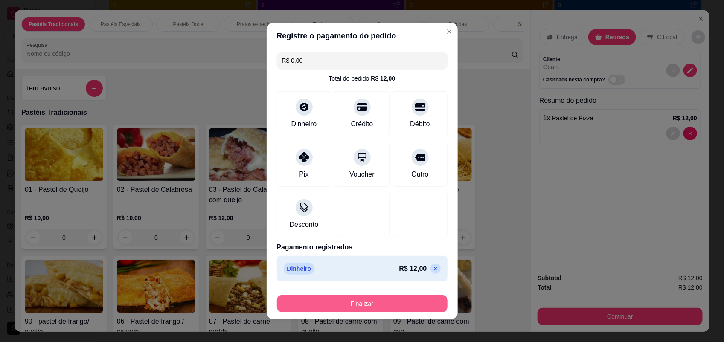
click at [426, 298] on button "Finalizar" at bounding box center [362, 303] width 171 height 17
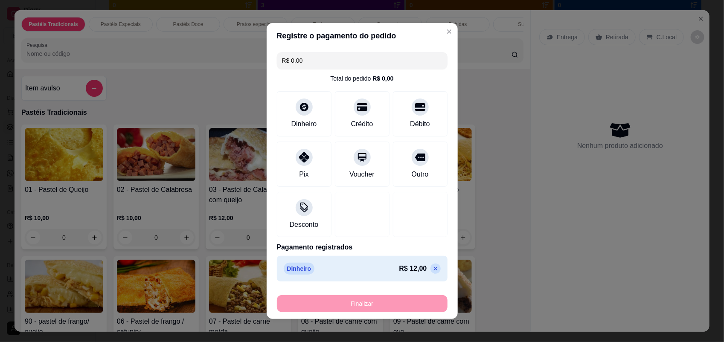
type input "0"
type input "-R$ 12,00"
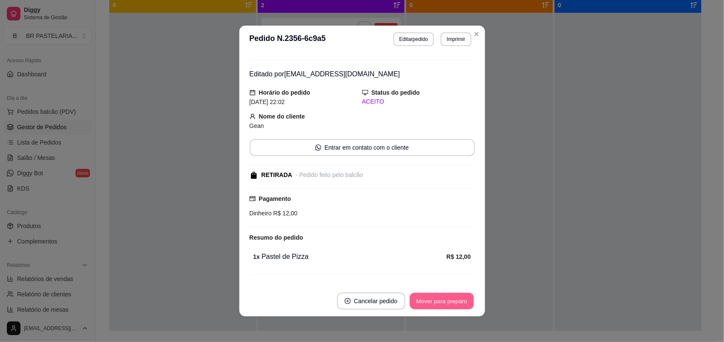
click at [440, 293] on button "Mover para preparo" at bounding box center [442, 301] width 64 height 17
drag, startPoint x: 440, startPoint y: 297, endPoint x: 447, endPoint y: 299, distance: 7.6
click at [443, 298] on div "Mover para preparo" at bounding box center [436, 301] width 78 height 17
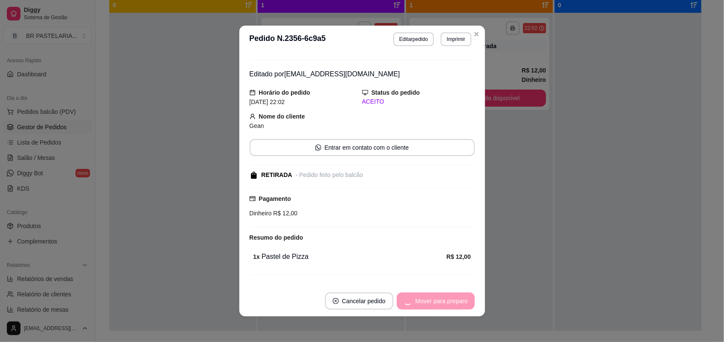
click at [449, 301] on div "Mover para preparo" at bounding box center [436, 301] width 78 height 17
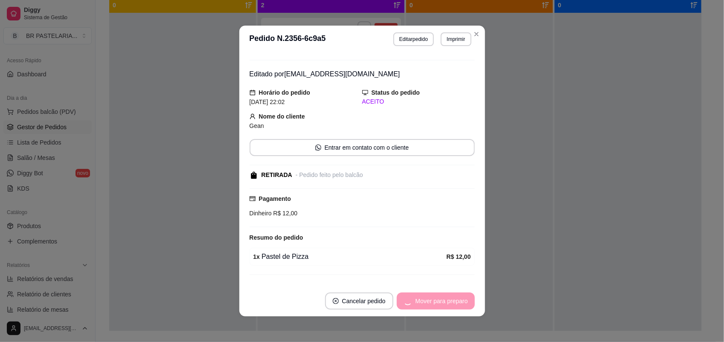
click at [449, 301] on div "Mover para preparo" at bounding box center [436, 301] width 78 height 17
click at [454, 301] on div "Mover para preparo" at bounding box center [436, 301] width 78 height 17
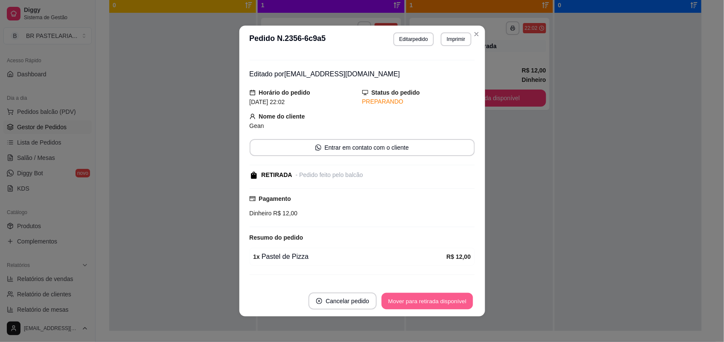
click at [455, 301] on button "Mover para retirada disponível" at bounding box center [427, 301] width 91 height 17
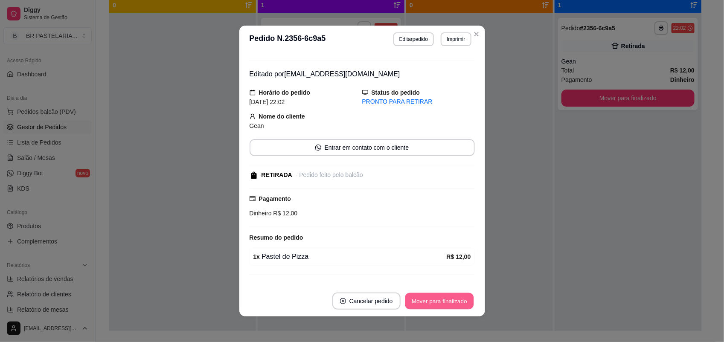
click at [455, 301] on button "Mover para finalizado" at bounding box center [439, 301] width 69 height 17
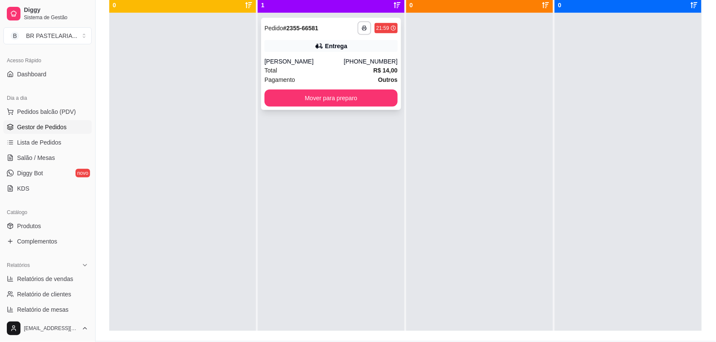
click at [375, 43] on div "Entrega" at bounding box center [331, 46] width 133 height 12
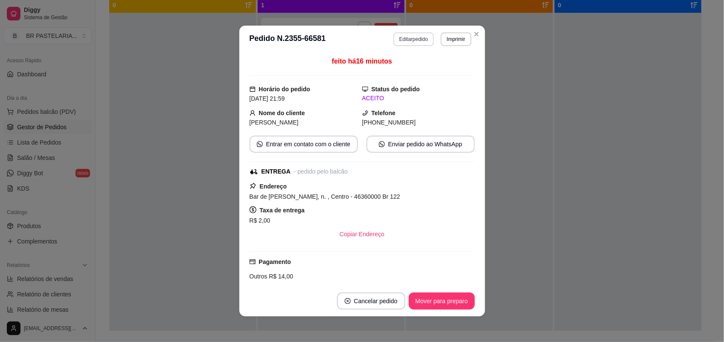
click at [422, 43] on button "Editar pedido" at bounding box center [414, 39] width 41 height 14
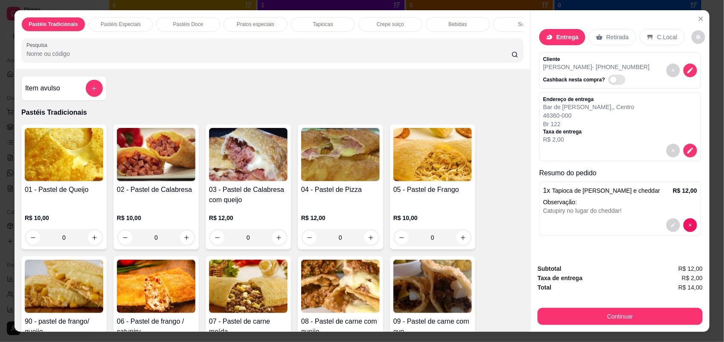
scroll to position [17, 0]
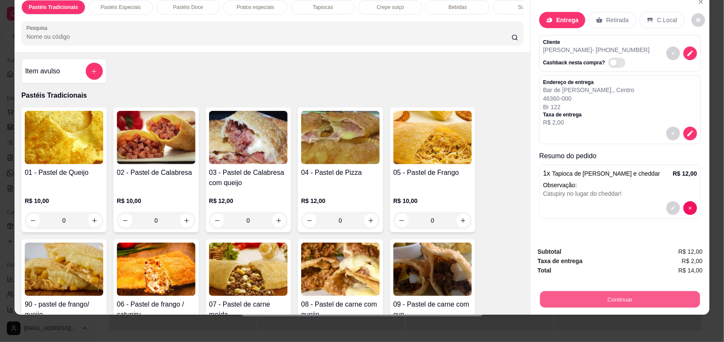
click at [604, 292] on button "Continuar" at bounding box center [620, 300] width 160 height 17
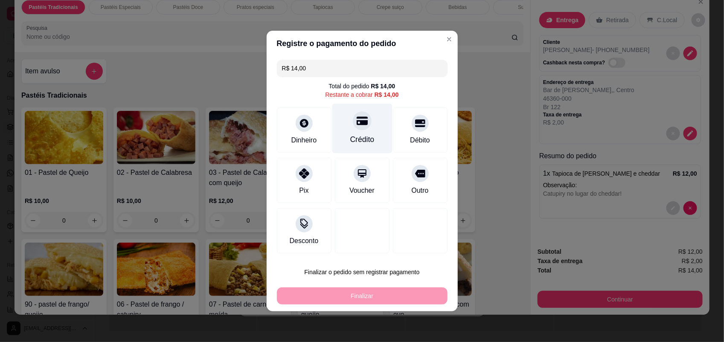
click at [340, 134] on div "Crédito" at bounding box center [362, 129] width 60 height 50
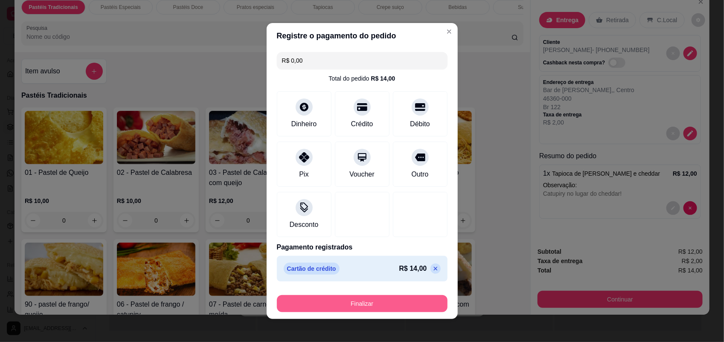
click at [397, 300] on button "Finalizar" at bounding box center [362, 303] width 171 height 17
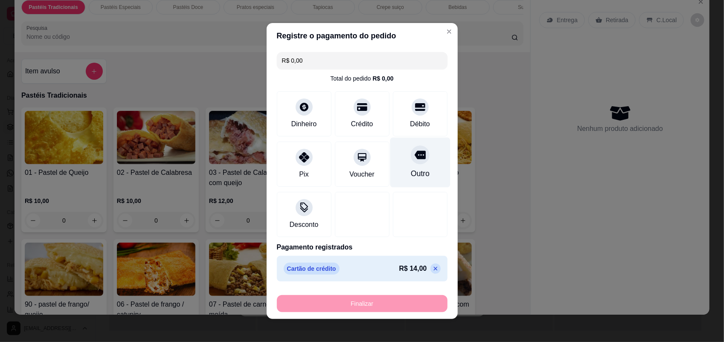
type input "-R$ 14,00"
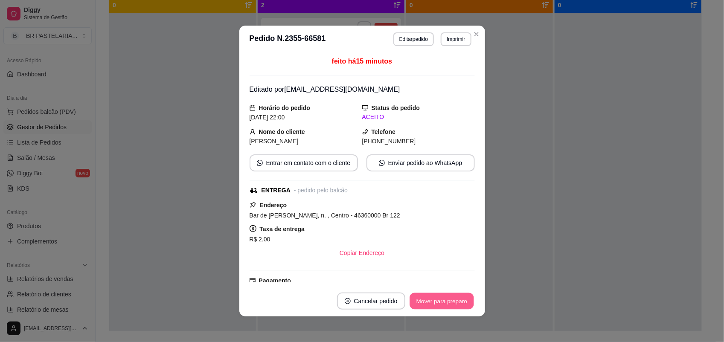
click at [442, 297] on button "Mover para preparo" at bounding box center [442, 301] width 64 height 17
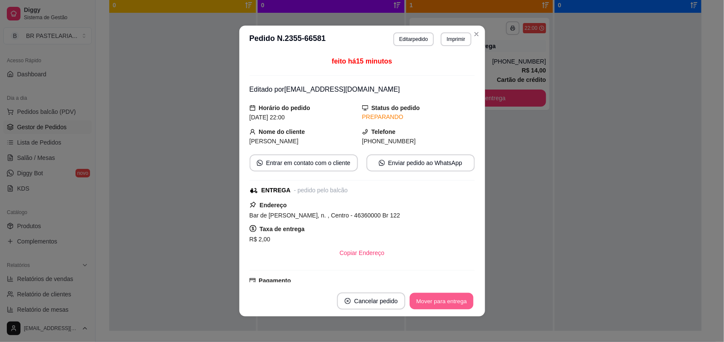
click at [440, 300] on button "Mover para entrega" at bounding box center [442, 301] width 64 height 17
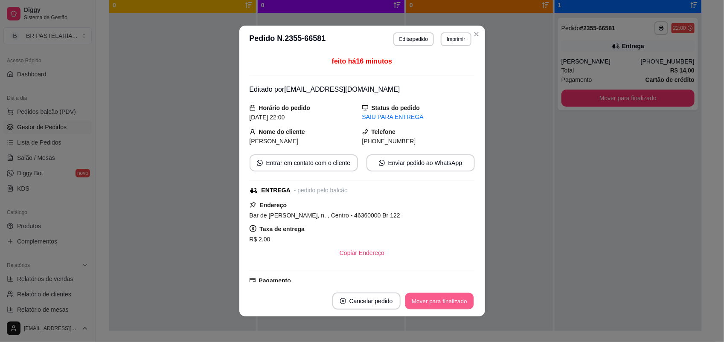
click at [440, 300] on button "Mover para finalizado" at bounding box center [439, 301] width 69 height 17
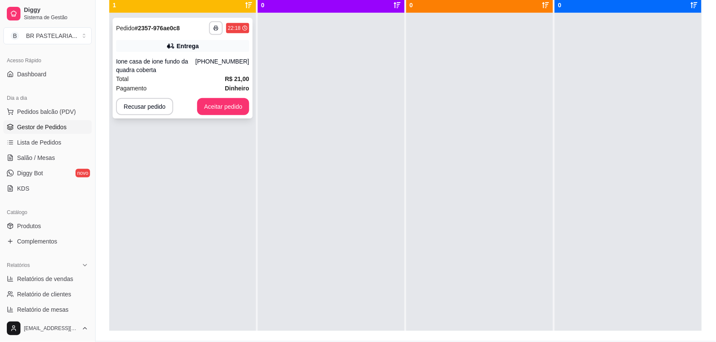
click at [178, 61] on div "Ione casa de ione fundo da quadra coberta" at bounding box center [155, 65] width 79 height 17
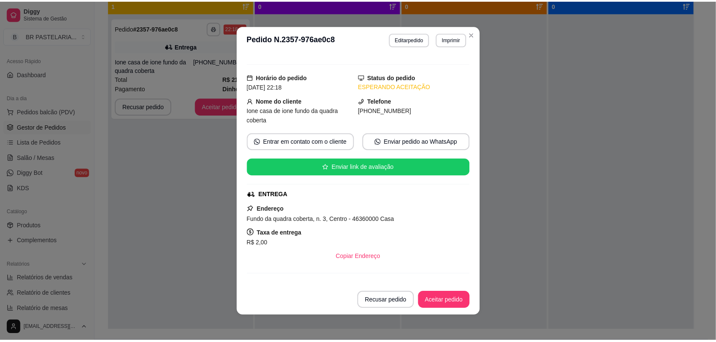
scroll to position [0, 0]
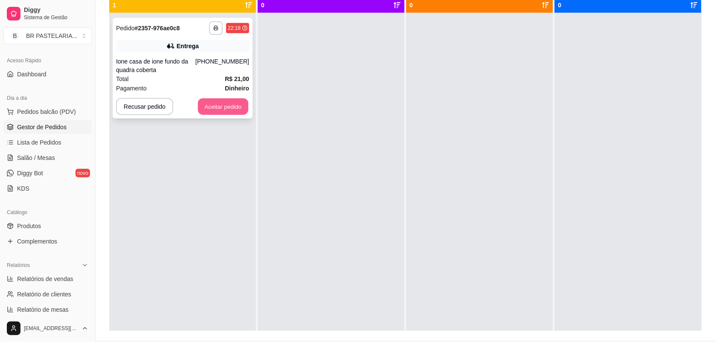
click at [238, 105] on button "Aceitar pedido" at bounding box center [223, 107] width 50 height 17
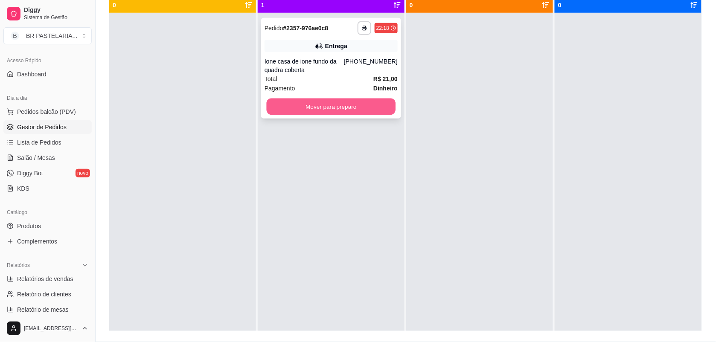
click at [323, 102] on button "Mover para preparo" at bounding box center [331, 107] width 129 height 17
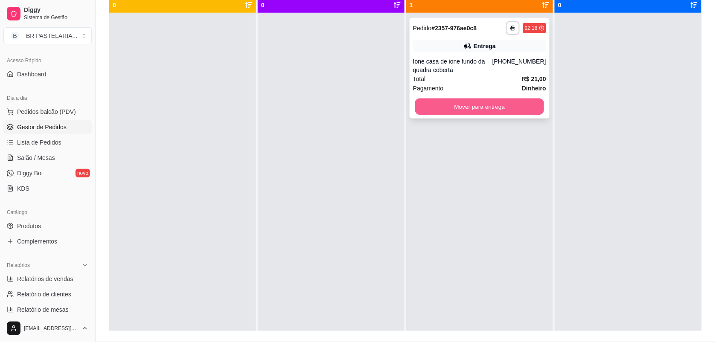
click at [453, 107] on button "Mover para entrega" at bounding box center [479, 107] width 129 height 17
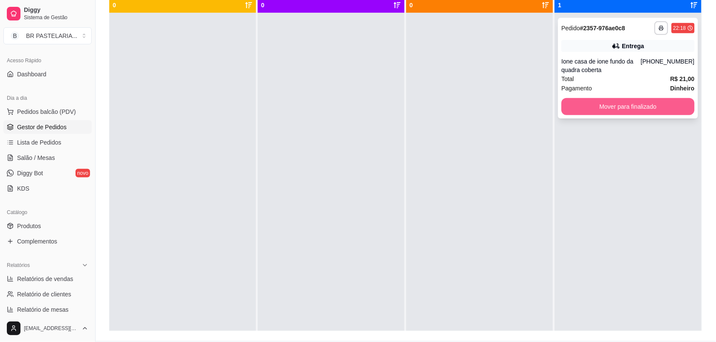
click at [620, 107] on button "Mover para finalizado" at bounding box center [628, 106] width 133 height 17
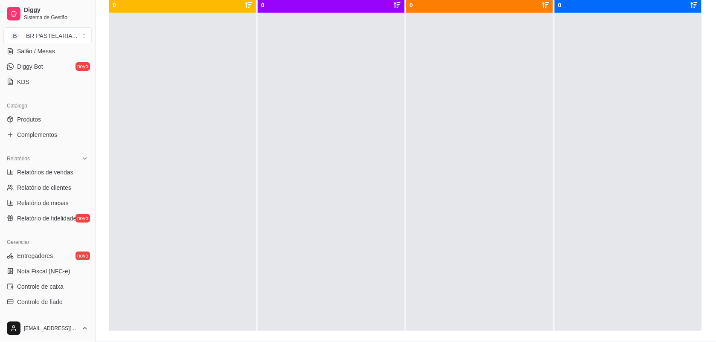
scroll to position [213, 0]
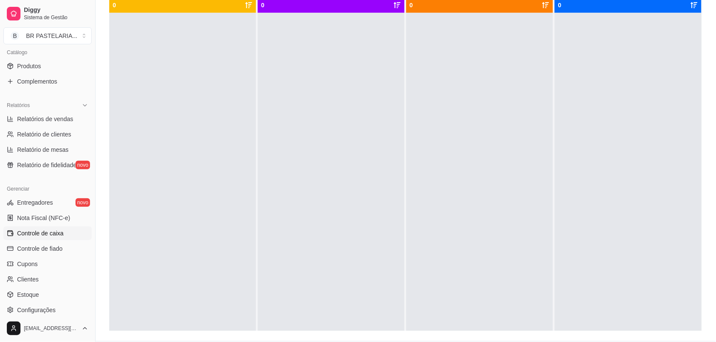
click at [56, 233] on span "Controle de caixa" at bounding box center [40, 233] width 47 height 9
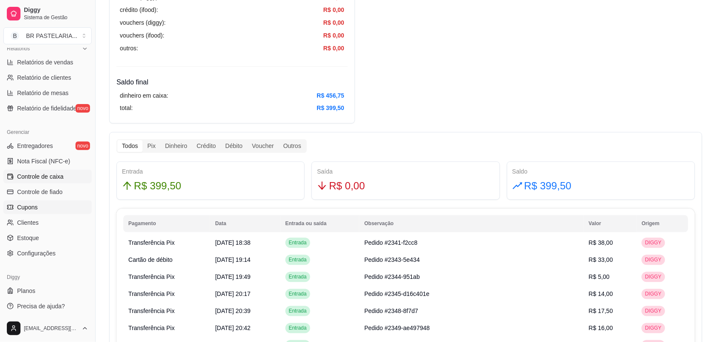
scroll to position [271, 0]
click at [127, 148] on div "Todos" at bounding box center [129, 146] width 25 height 12
click at [117, 140] on input "Todos" at bounding box center [117, 140] width 0 height 0
click at [129, 146] on div "Todos" at bounding box center [129, 146] width 25 height 12
click at [117, 140] on input "Todos" at bounding box center [117, 140] width 0 height 0
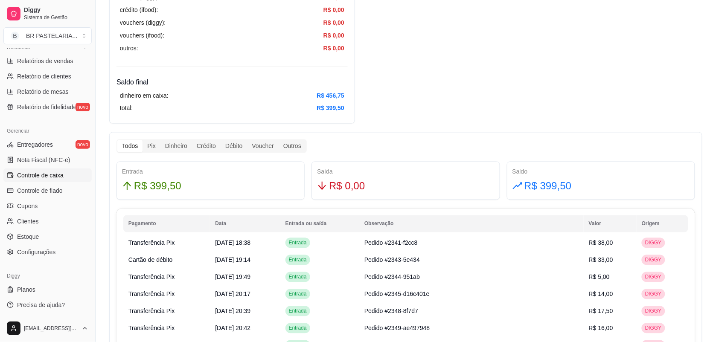
click at [129, 146] on div "Todos" at bounding box center [129, 146] width 25 height 12
click at [117, 140] on input "Todos" at bounding box center [117, 140] width 0 height 0
click at [181, 144] on div "Dinheiro" at bounding box center [176, 146] width 32 height 12
click at [160, 140] on input "Dinheiro" at bounding box center [160, 140] width 0 height 0
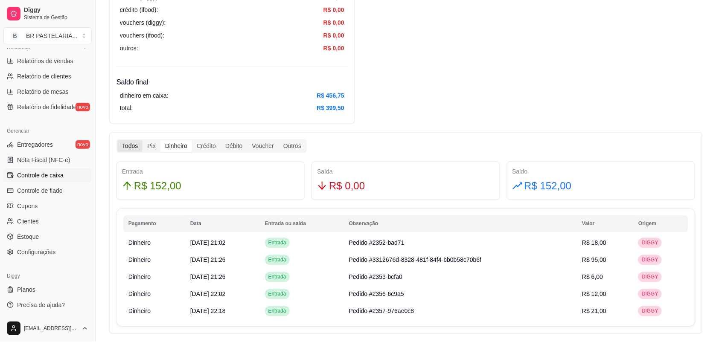
click at [128, 149] on div "Todos" at bounding box center [129, 146] width 25 height 12
click at [117, 140] on input "Todos" at bounding box center [117, 140] width 0 height 0
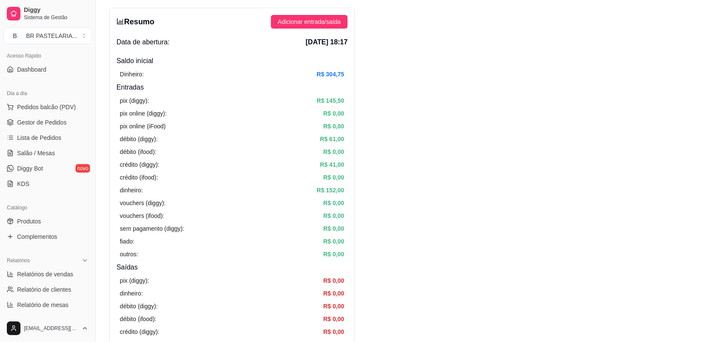
scroll to position [0, 0]
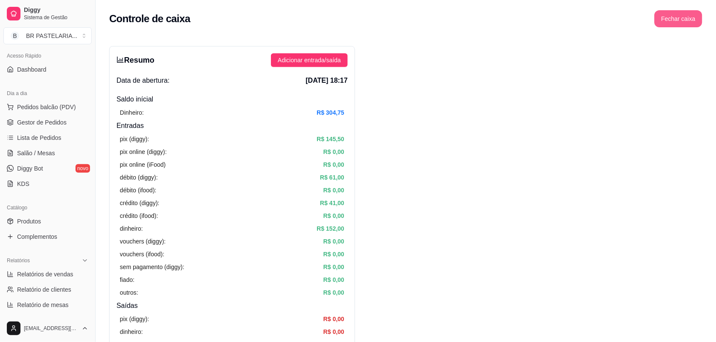
click at [679, 22] on button "Fechar caixa" at bounding box center [679, 18] width 48 height 17
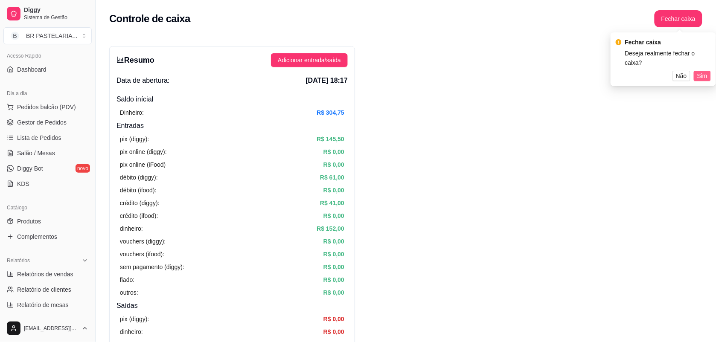
click at [705, 71] on span "Sim" at bounding box center [702, 75] width 10 height 9
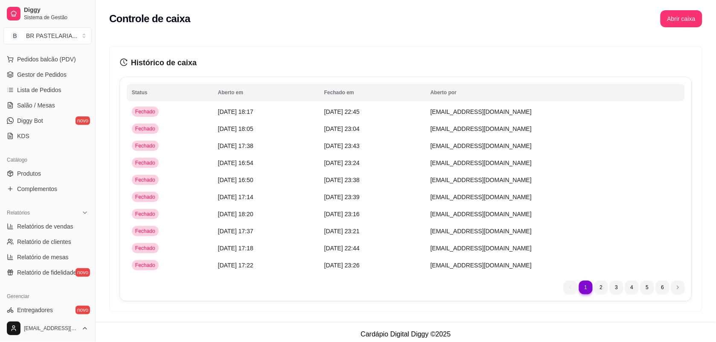
scroll to position [107, 0]
click at [69, 227] on span "Relatórios de vendas" at bounding box center [45, 226] width 56 height 9
select select "ALL"
select select "0"
